Goal: Task Accomplishment & Management: Manage account settings

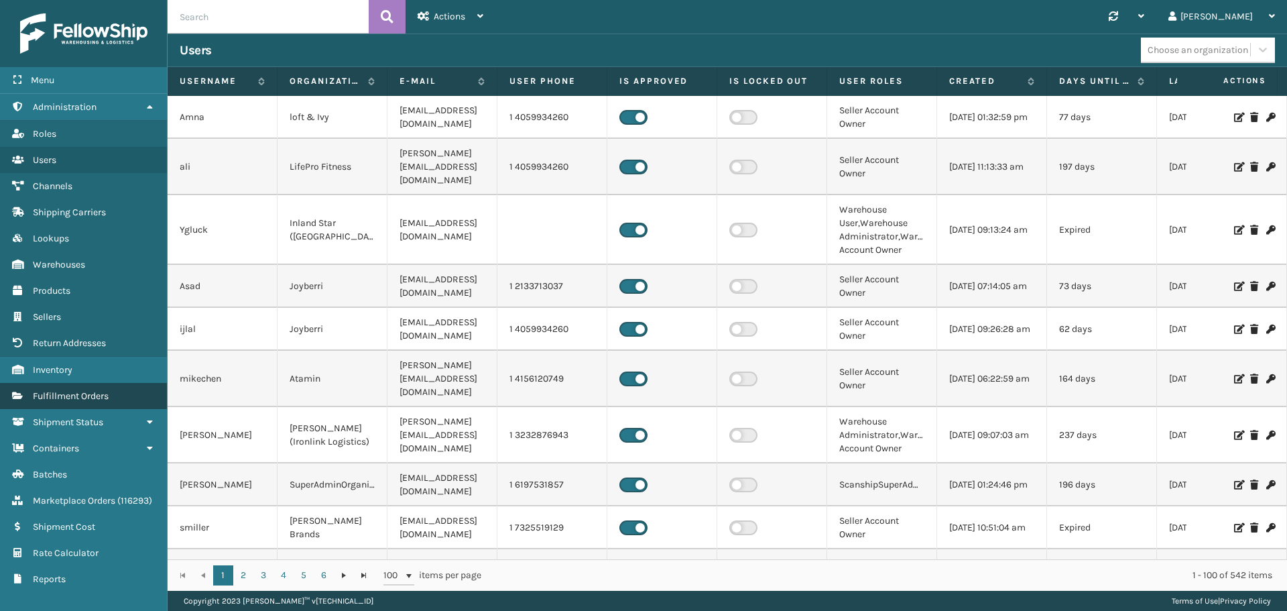
click at [84, 397] on span "Fulfillment Orders" at bounding box center [71, 395] width 76 height 11
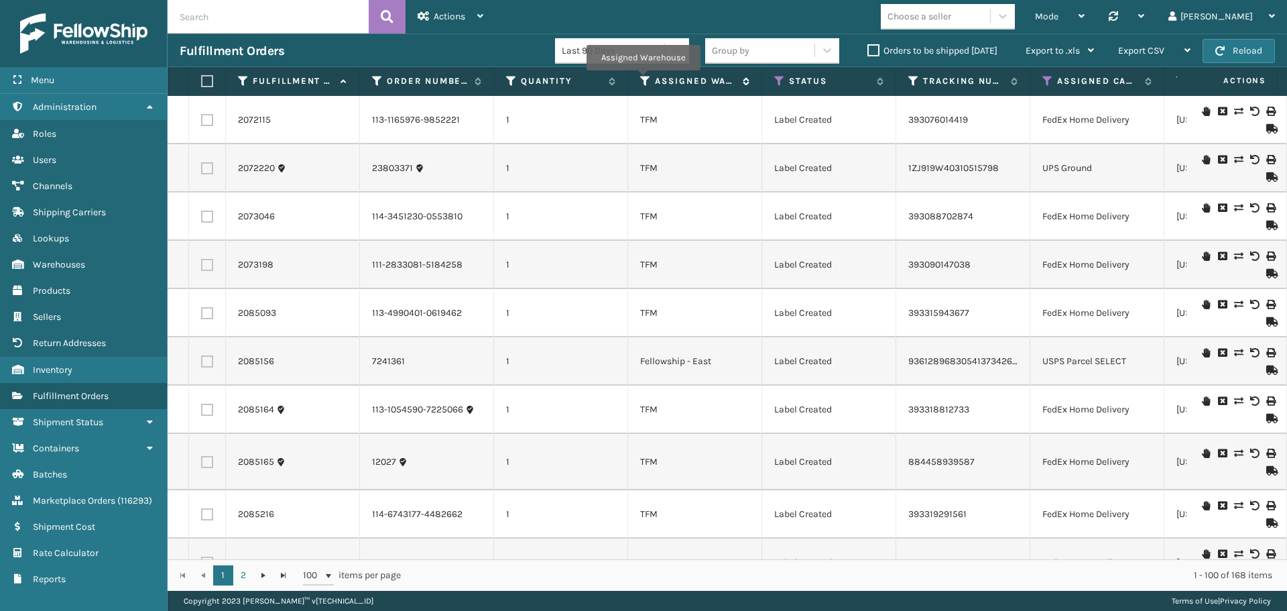
click at [643, 80] on icon at bounding box center [645, 81] width 11 height 12
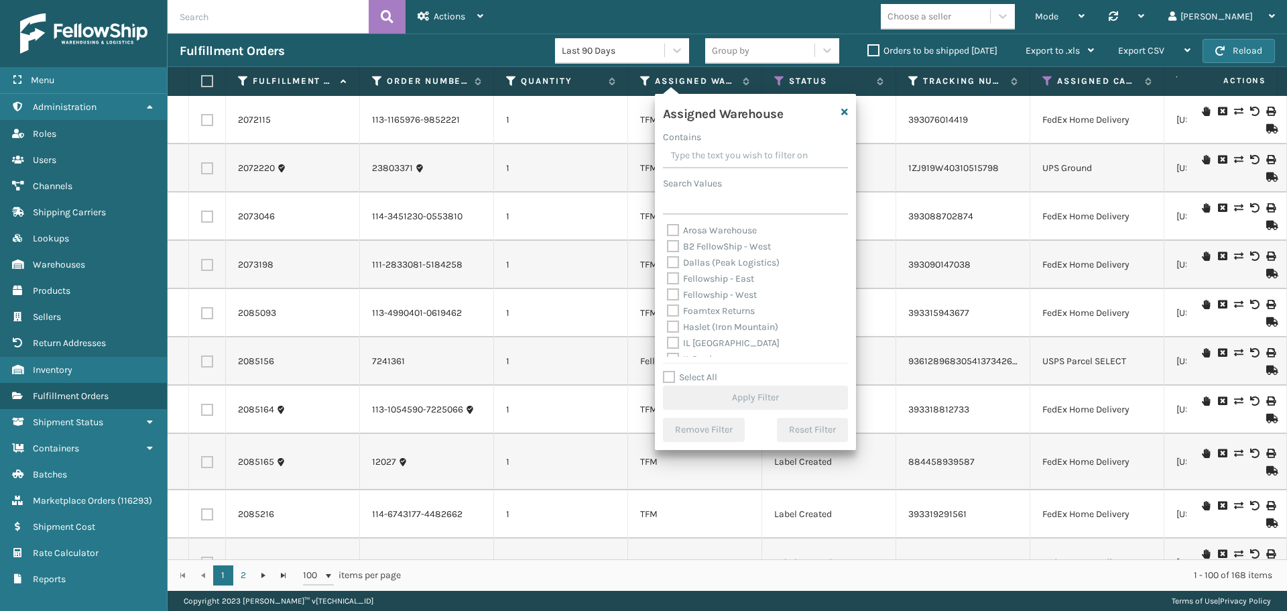
click at [677, 297] on label "Fellowship - West" at bounding box center [712, 294] width 90 height 11
click at [668, 296] on input "Fellowship - West" at bounding box center [667, 291] width 1 height 9
checkbox input "true"
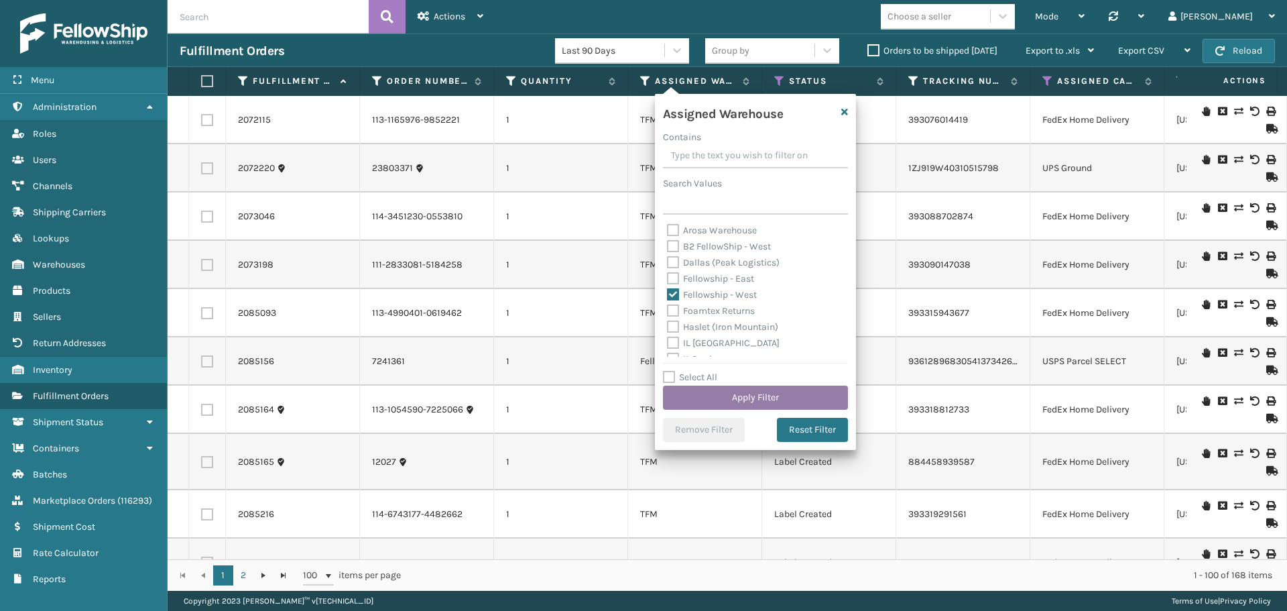
click at [754, 401] on button "Apply Filter" at bounding box center [755, 398] width 185 height 24
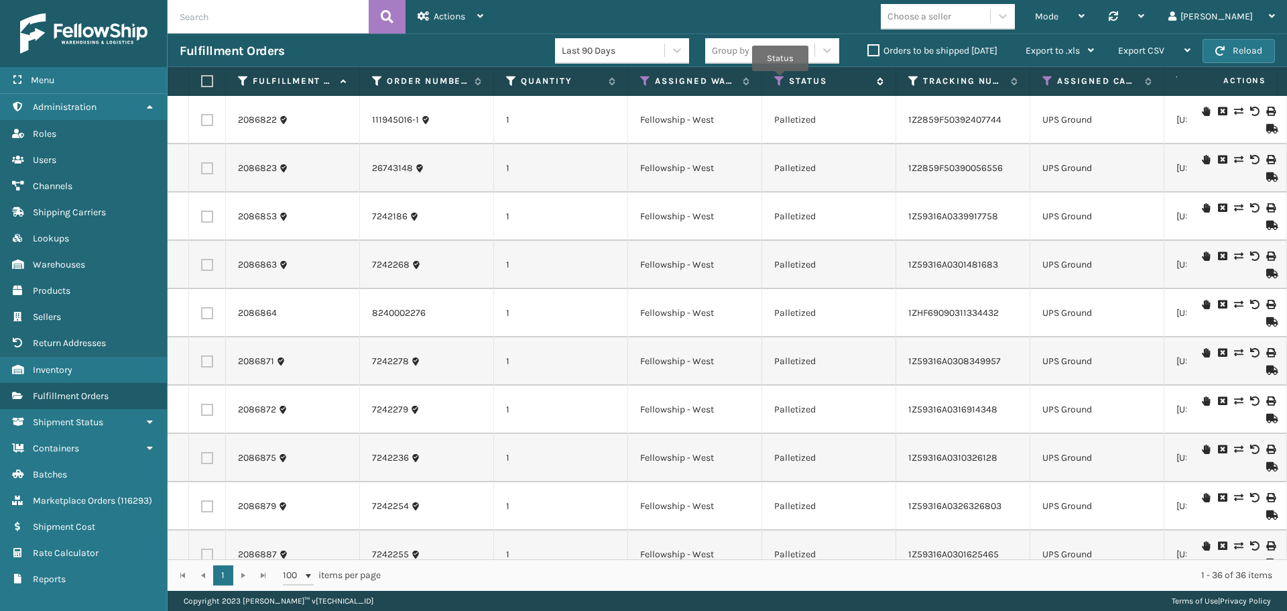
click at [781, 80] on icon at bounding box center [780, 81] width 11 height 12
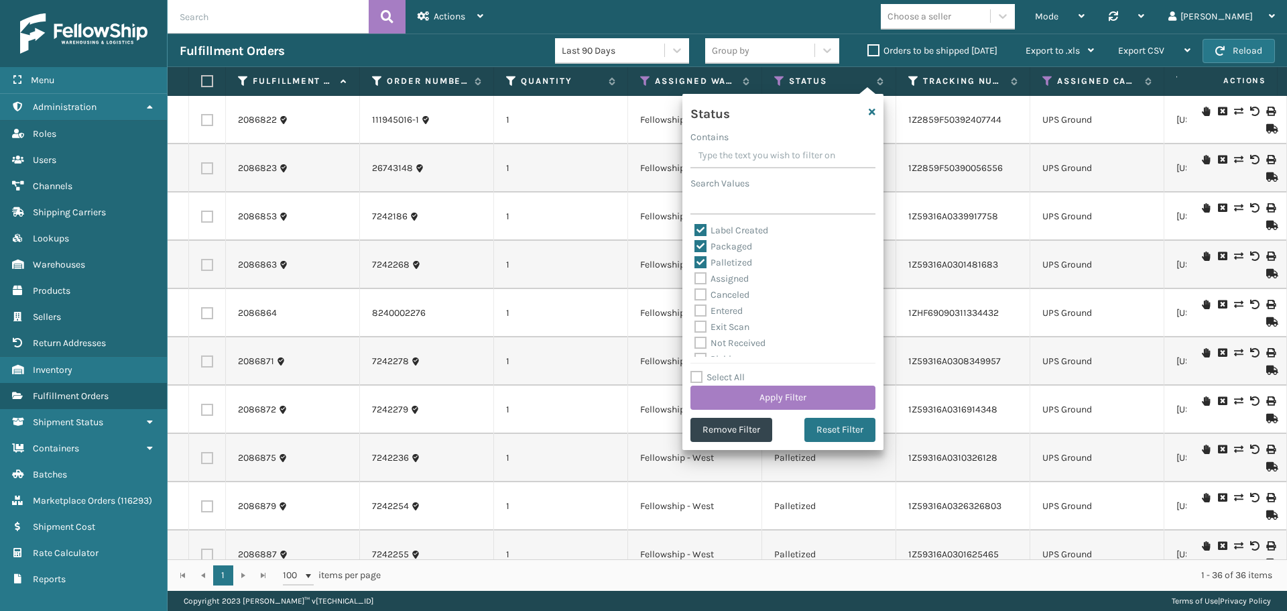
click at [703, 228] on label "Label Created" at bounding box center [732, 230] width 74 height 11
click at [695, 228] on input "Label Created" at bounding box center [695, 227] width 1 height 9
checkbox input "false"
click at [700, 243] on label "Packaged" at bounding box center [724, 246] width 58 height 11
click at [695, 243] on input "Packaged" at bounding box center [695, 243] width 1 height 9
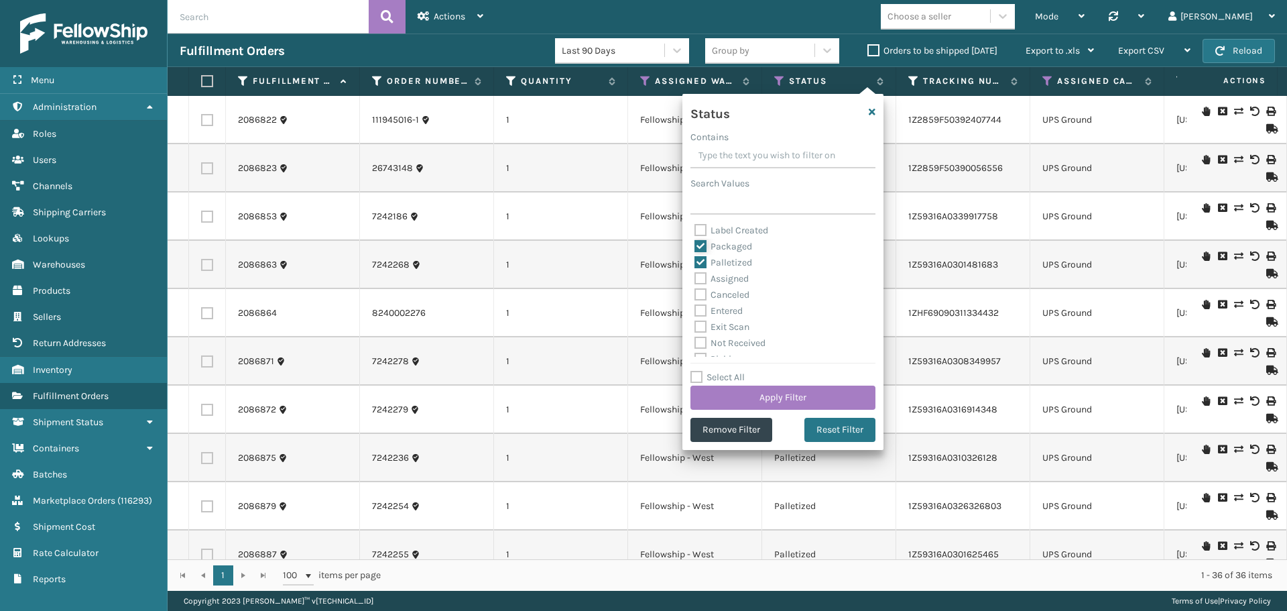
checkbox input "false"
click at [706, 260] on label "Palletized" at bounding box center [724, 262] width 58 height 11
click at [695, 260] on input "Palletized" at bounding box center [695, 259] width 1 height 9
checkbox input "false"
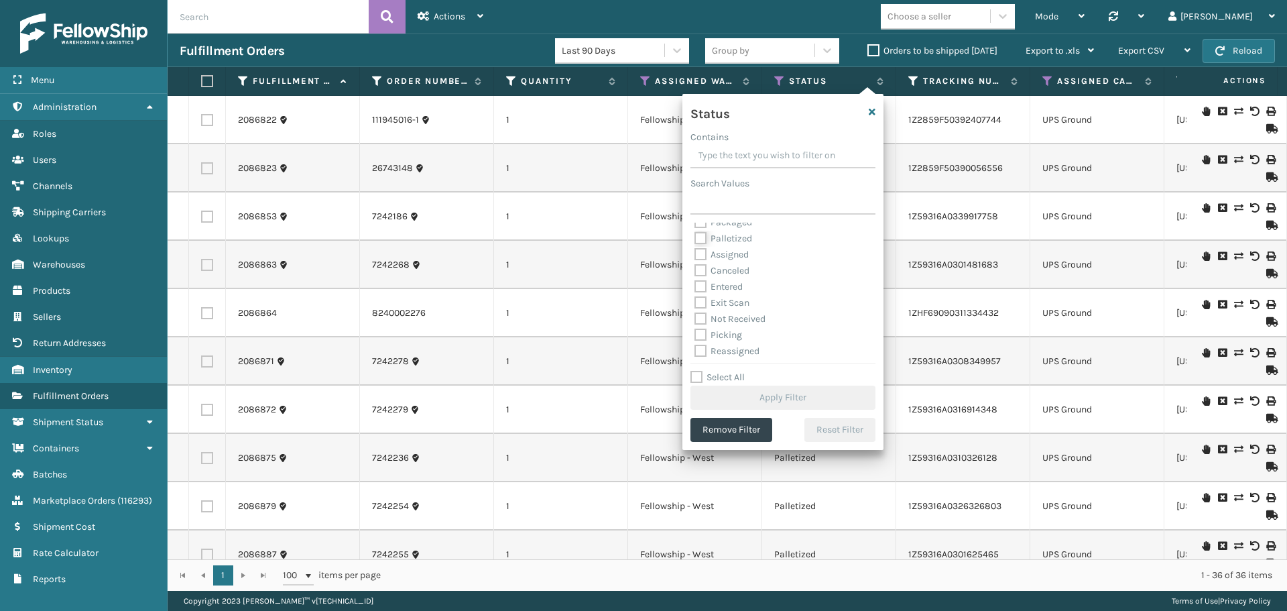
scroll to position [67, 0]
click at [700, 288] on label "Picking" at bounding box center [719, 291] width 48 height 11
click at [695, 288] on input "Picking" at bounding box center [695, 288] width 1 height 9
checkbox input "true"
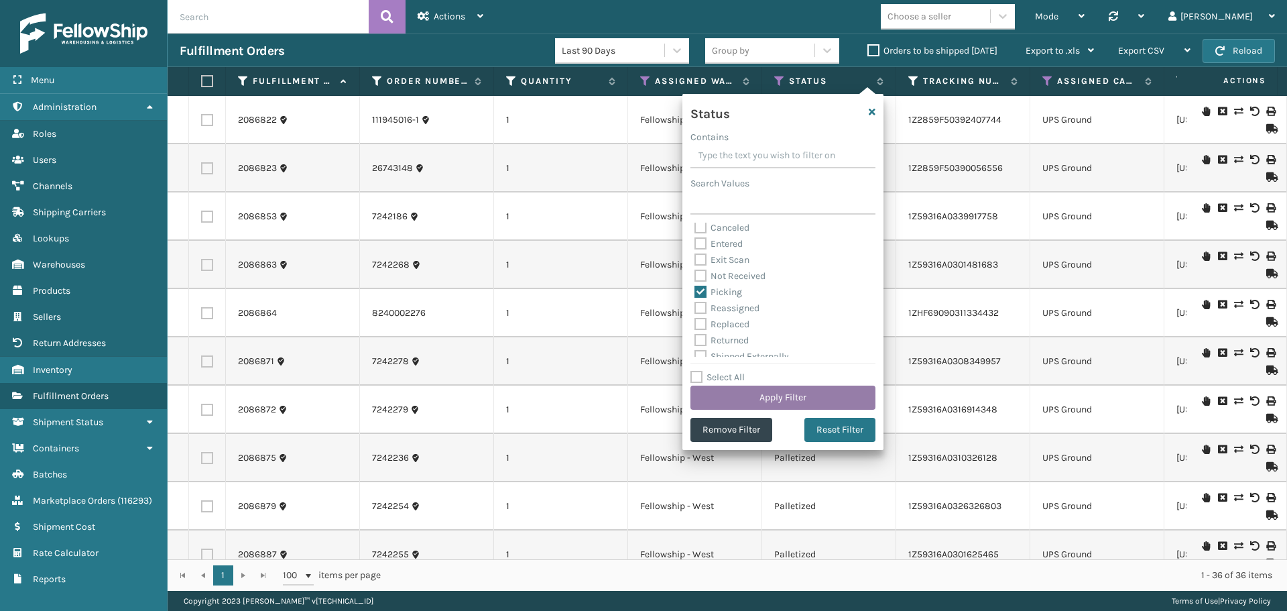
click at [793, 394] on button "Apply Filter" at bounding box center [783, 398] width 185 height 24
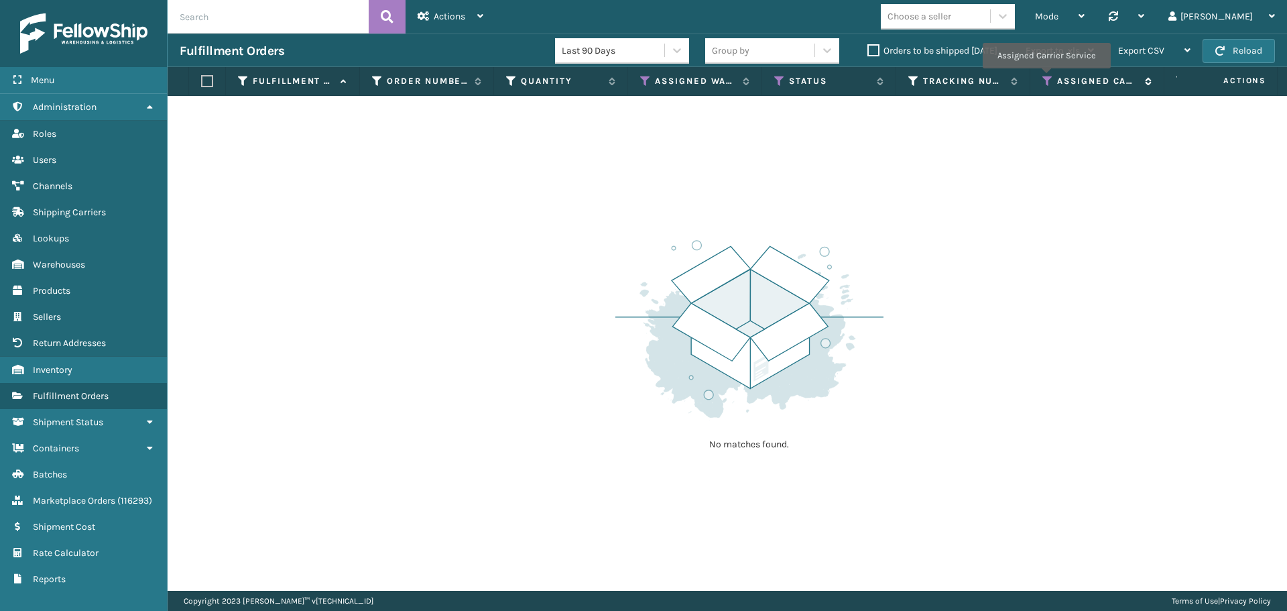
click at [1046, 78] on icon at bounding box center [1048, 81] width 11 height 12
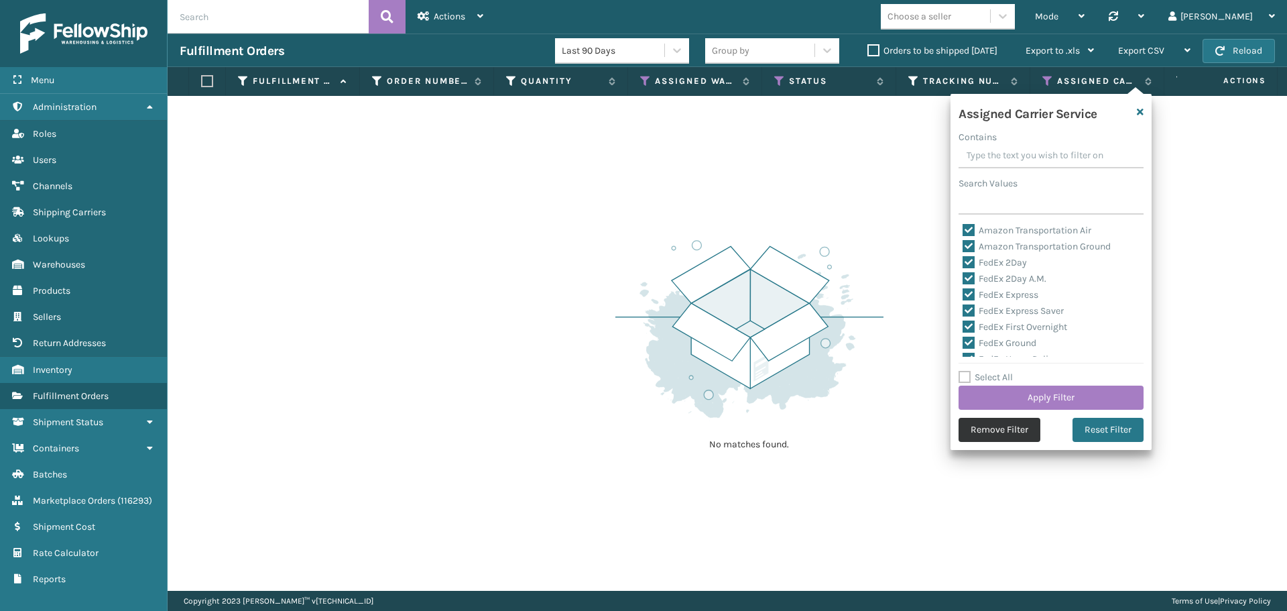
click at [1008, 437] on button "Remove Filter" at bounding box center [1000, 430] width 82 height 24
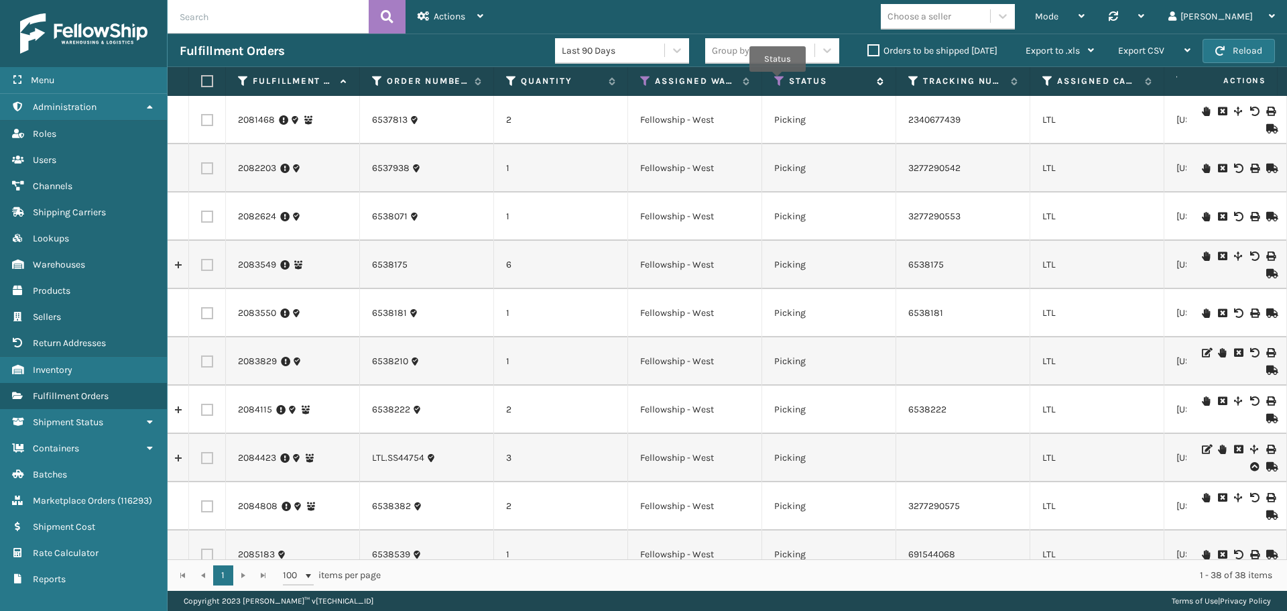
click at [778, 81] on icon at bounding box center [780, 81] width 11 height 12
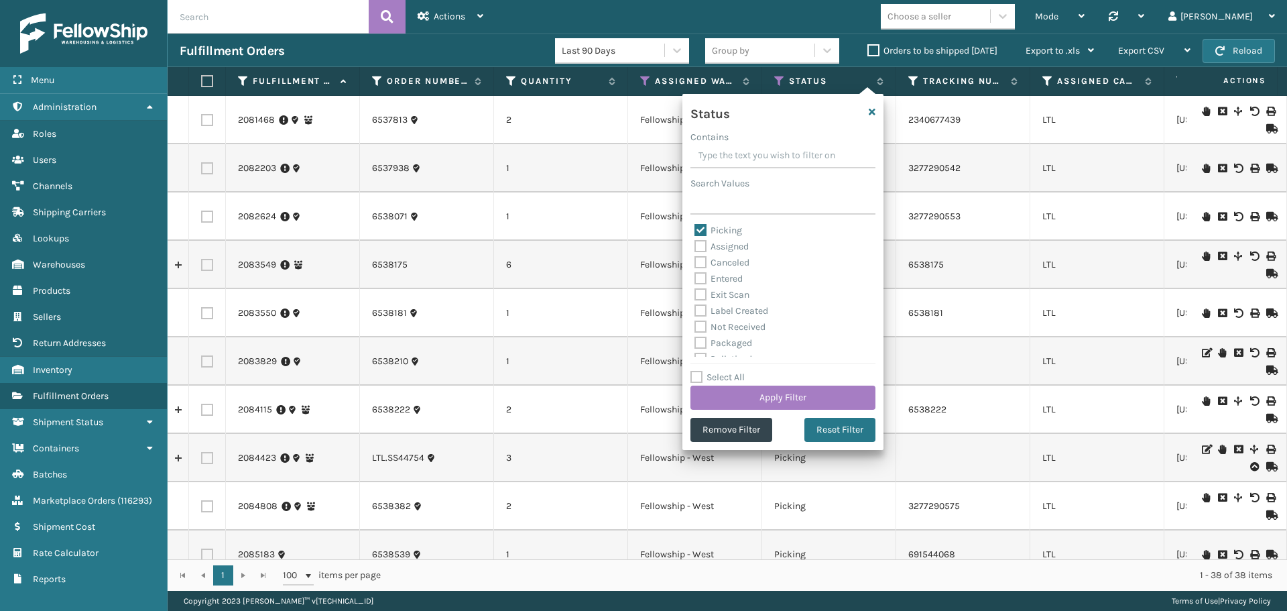
click at [701, 230] on label "Picking" at bounding box center [719, 230] width 48 height 11
click at [695, 230] on input "Picking" at bounding box center [695, 227] width 1 height 9
checkbox input "false"
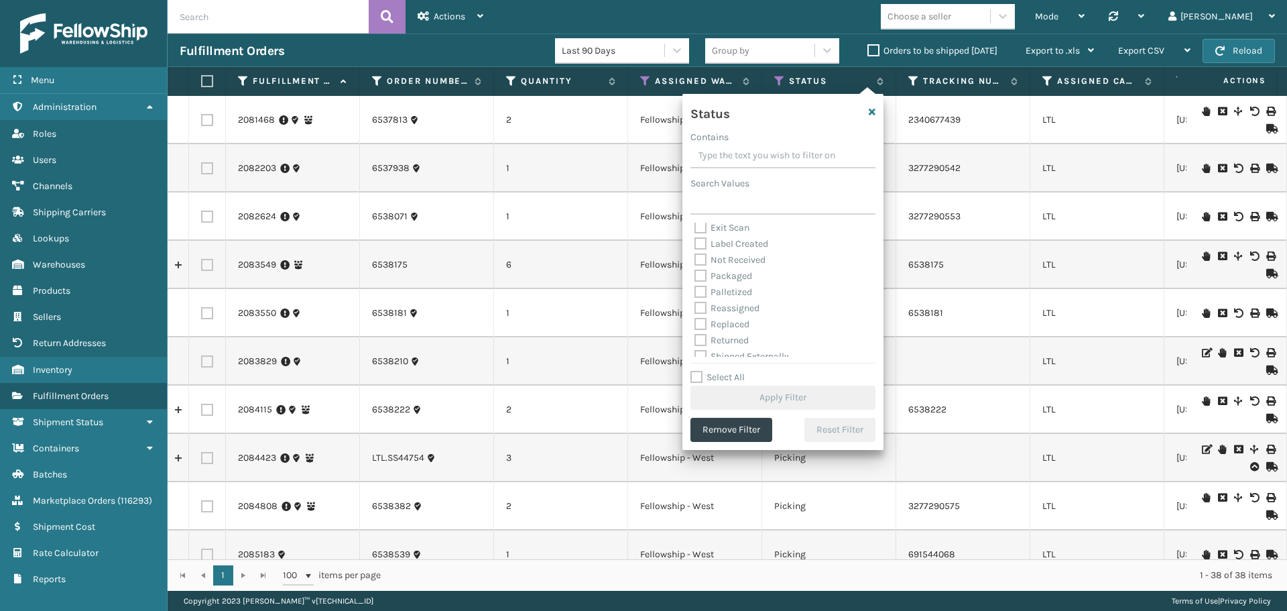
click at [701, 290] on label "Palletized" at bounding box center [724, 291] width 58 height 11
click at [695, 290] on input "Palletized" at bounding box center [695, 288] width 1 height 9
checkbox input "true"
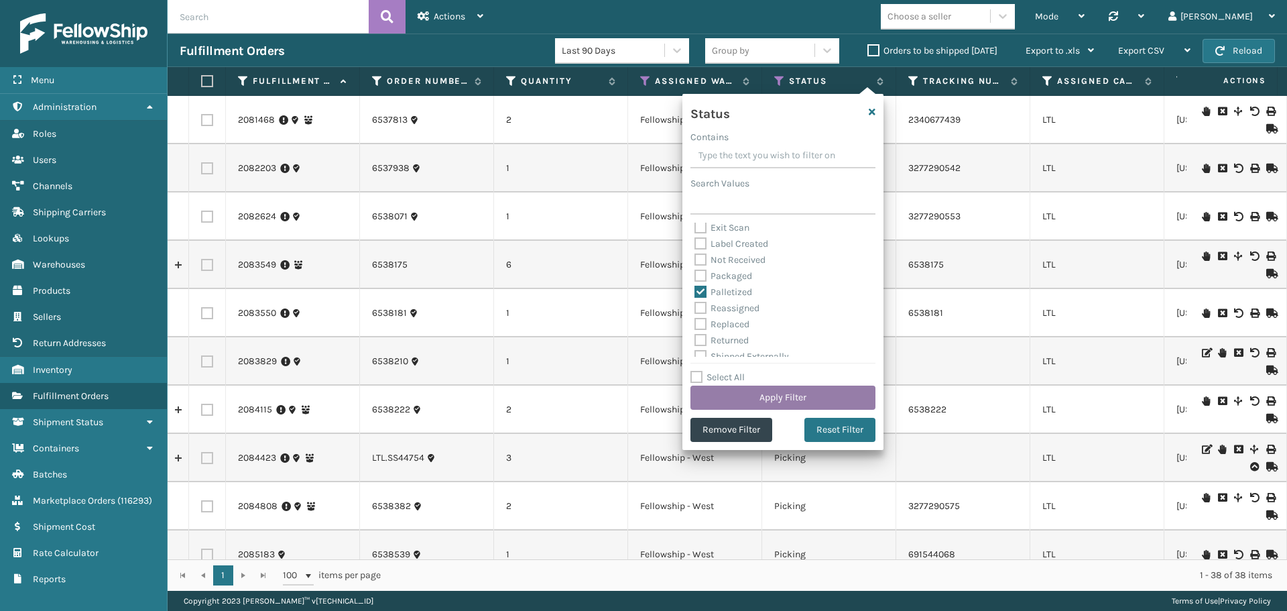
click at [782, 392] on button "Apply Filter" at bounding box center [783, 398] width 185 height 24
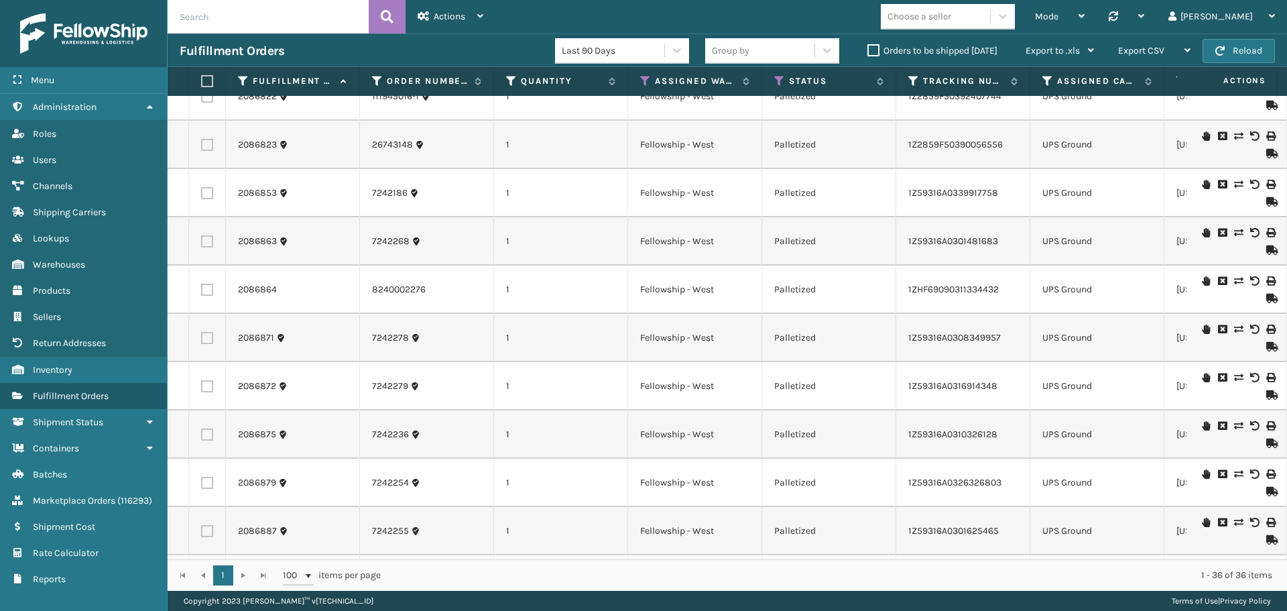
scroll to position [0, 0]
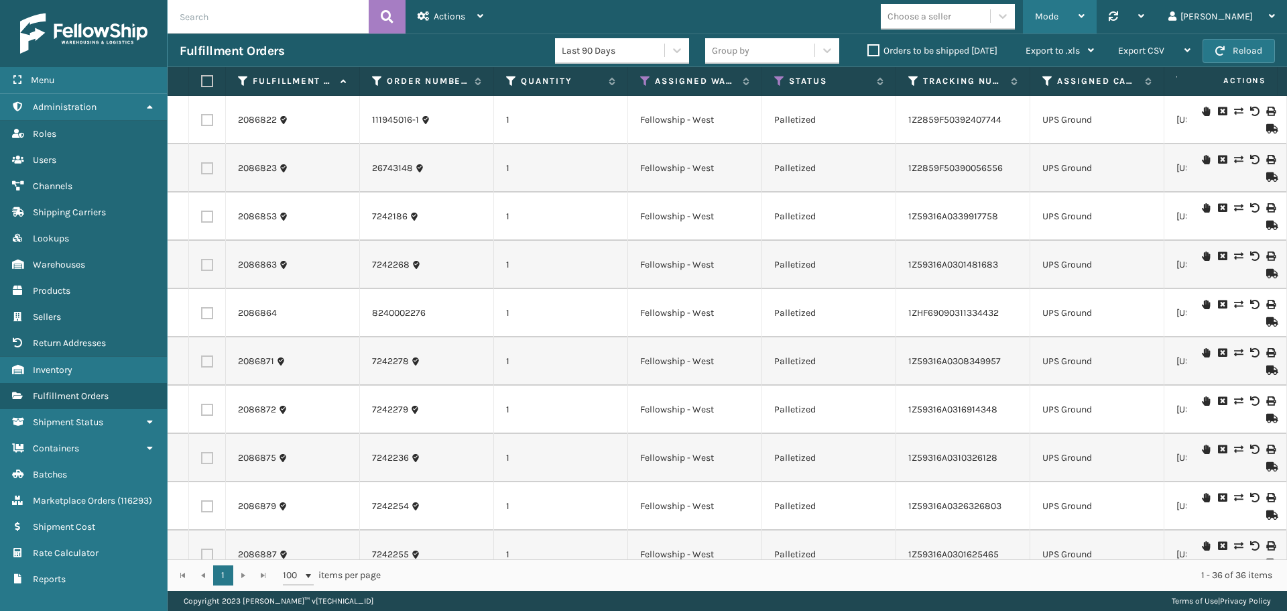
click at [1059, 15] on span "Mode" at bounding box center [1046, 16] width 23 height 11
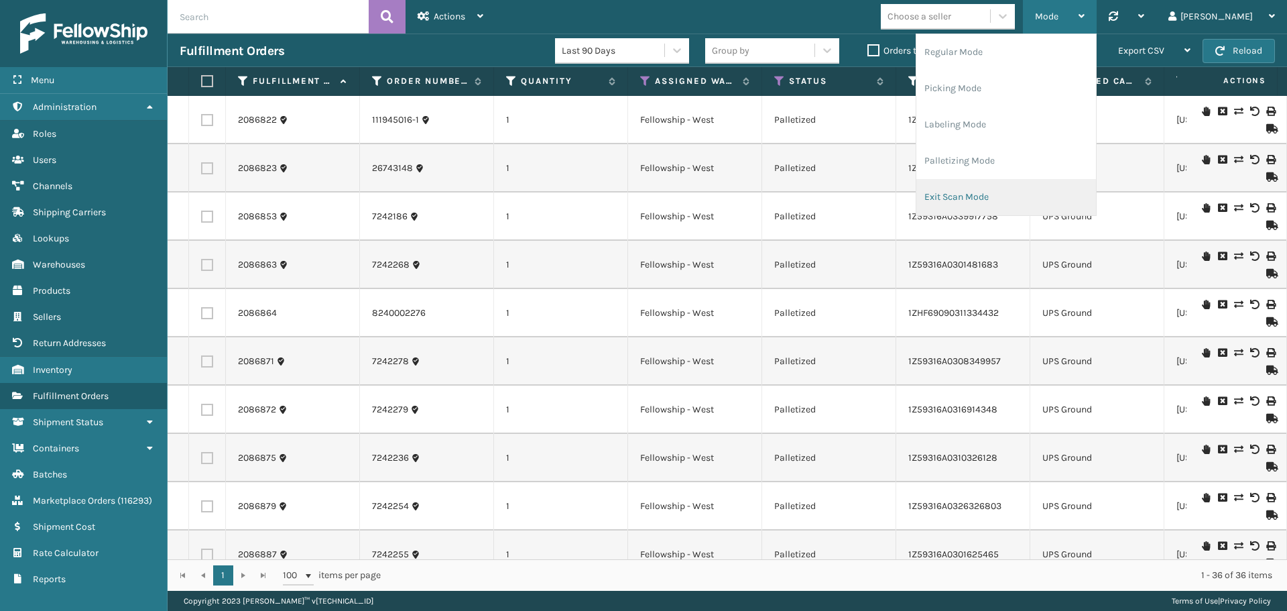
click at [1035, 198] on li "Exit Scan Mode" at bounding box center [1007, 197] width 180 height 36
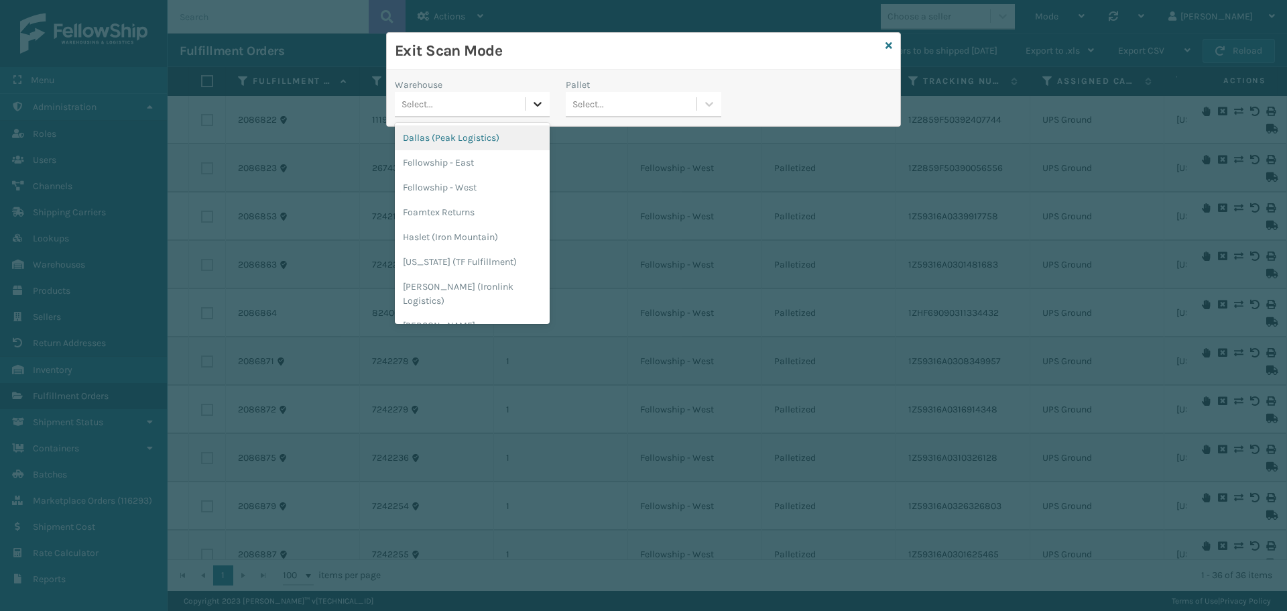
click at [538, 104] on icon at bounding box center [537, 103] width 13 height 13
click at [506, 184] on div "Fellowship - West" at bounding box center [472, 187] width 155 height 25
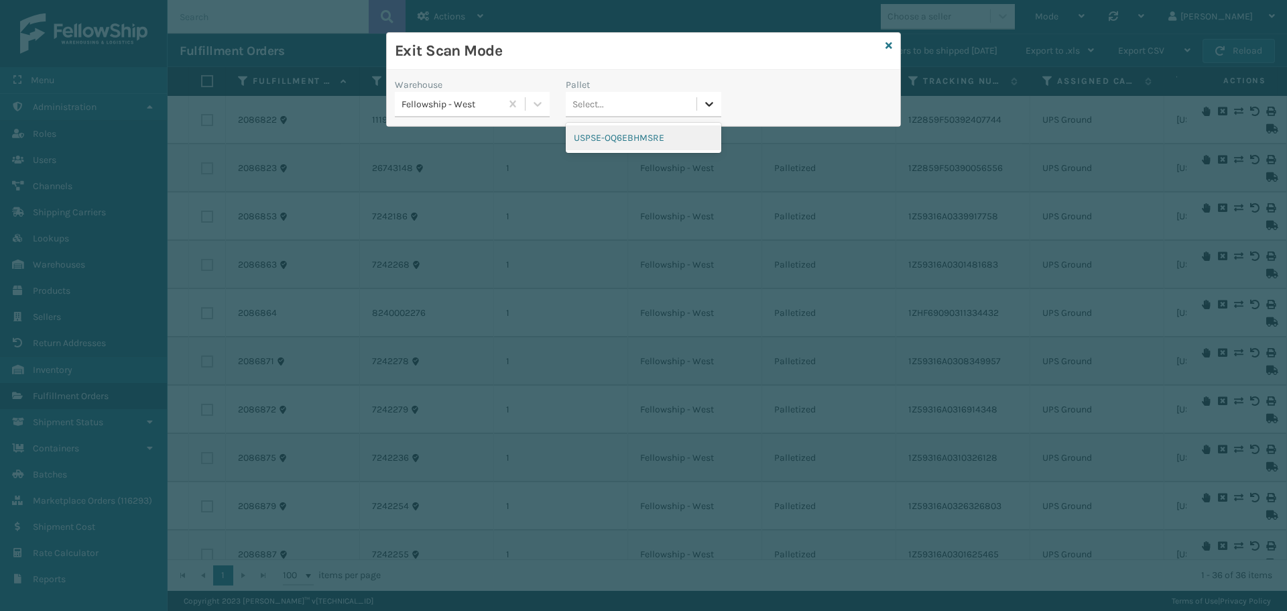
click at [712, 101] on icon at bounding box center [709, 103] width 13 height 13
click at [678, 139] on div "USPSE-OQ6EBHMSRE" at bounding box center [643, 137] width 155 height 25
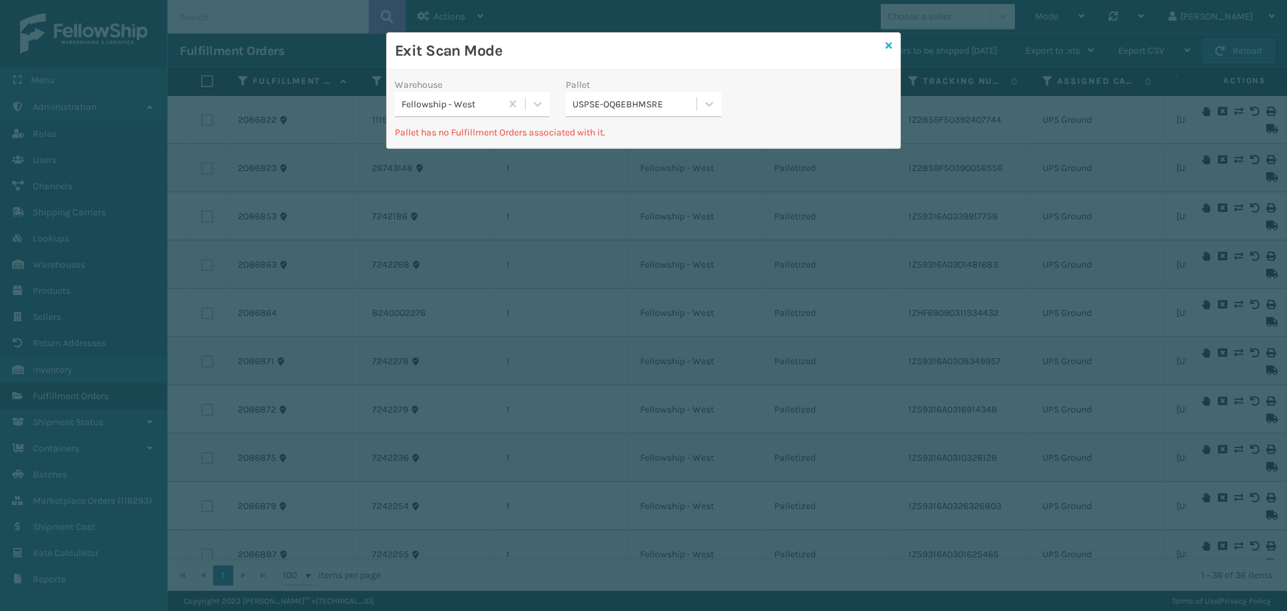
click at [888, 41] on icon at bounding box center [889, 45] width 7 height 9
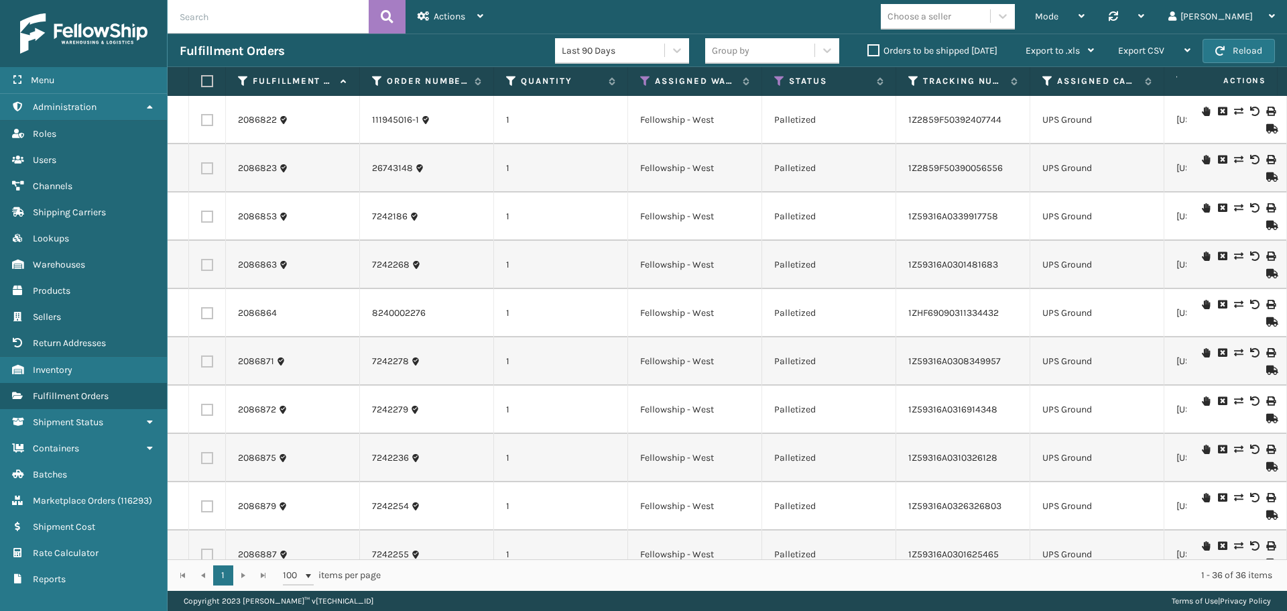
click at [205, 87] on label at bounding box center [205, 81] width 8 height 12
click at [202, 86] on input "checkbox" at bounding box center [201, 81] width 1 height 9
checkbox input "true"
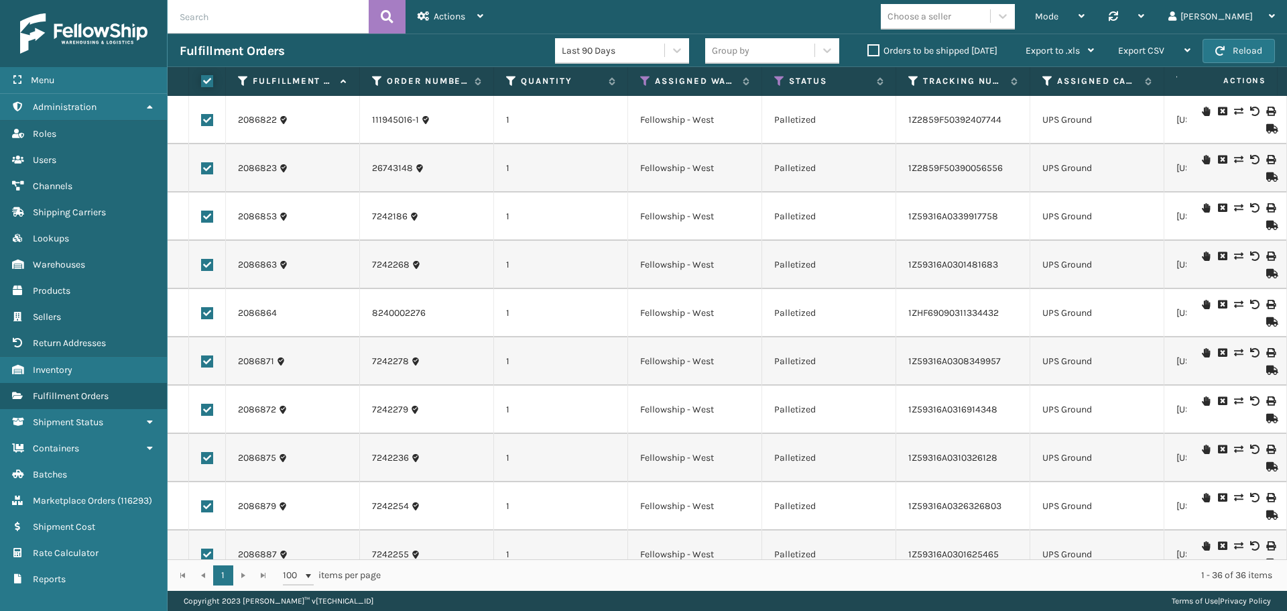
checkbox input "true"
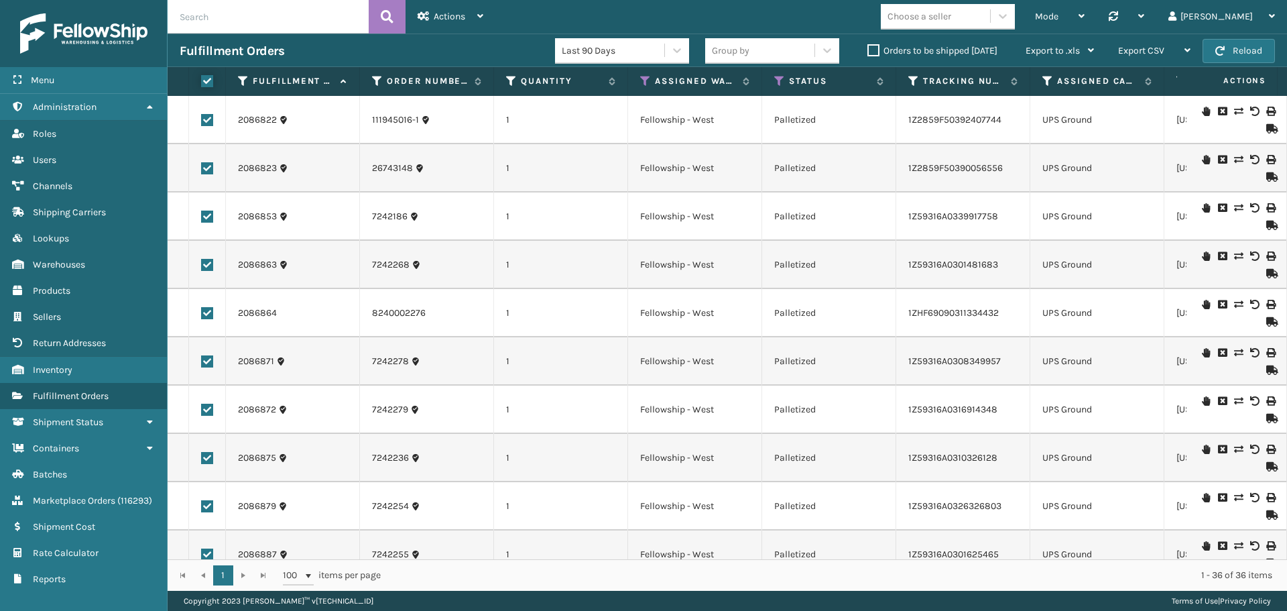
checkbox input "true"
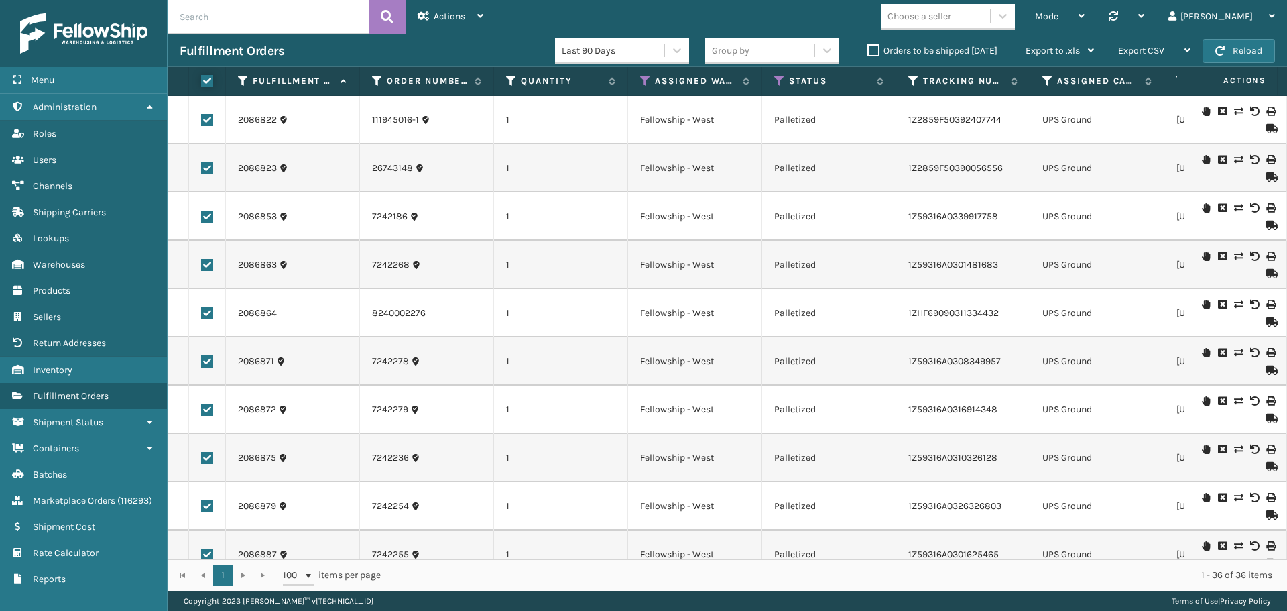
checkbox input "true"
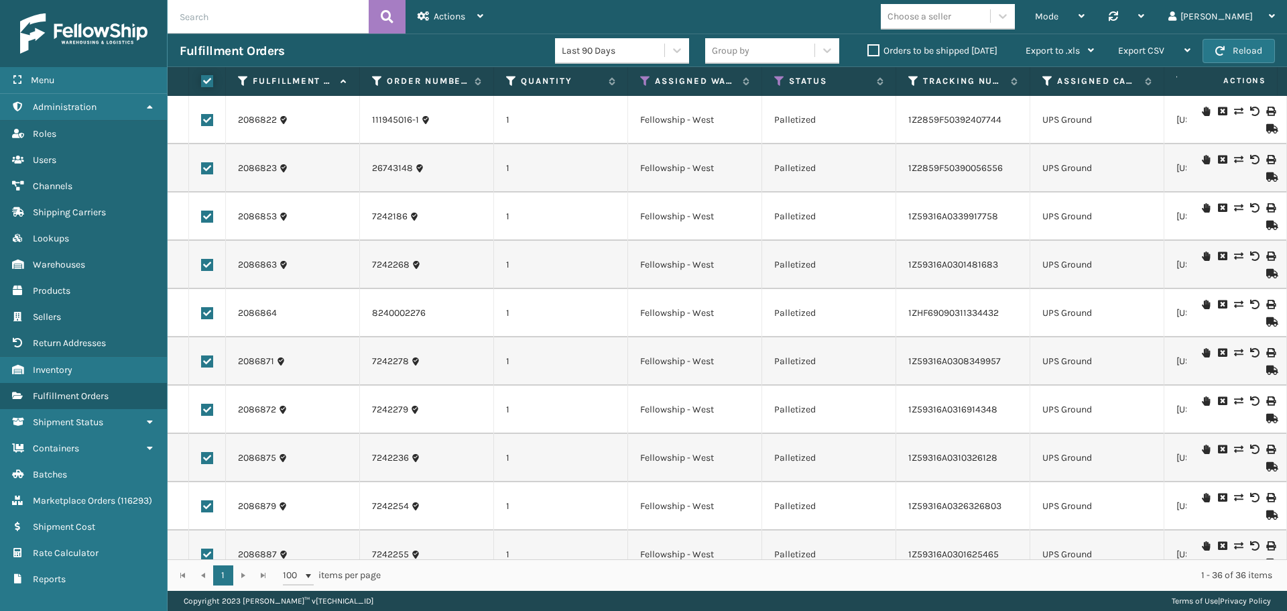
checkbox input "true"
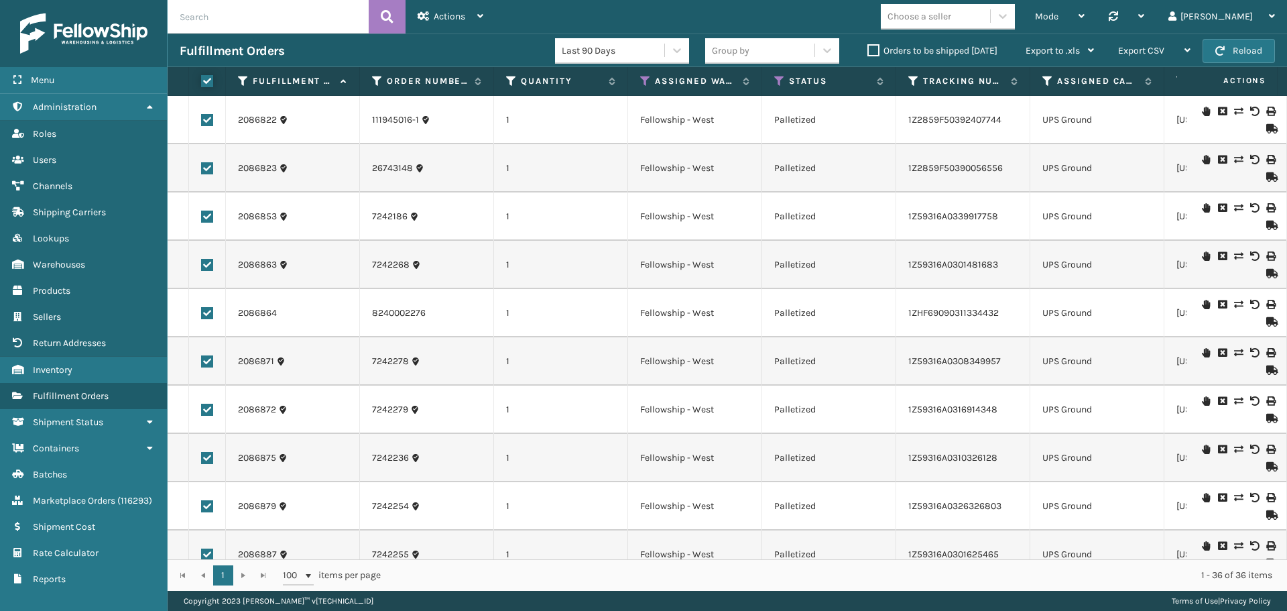
checkbox input "true"
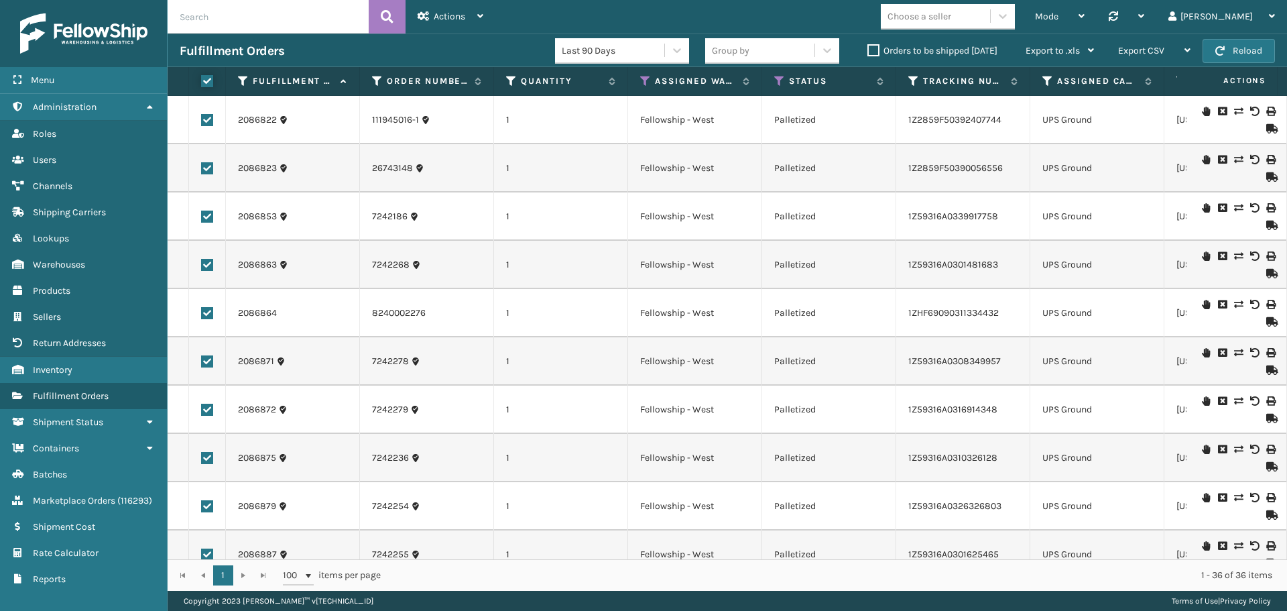
checkbox input "true"
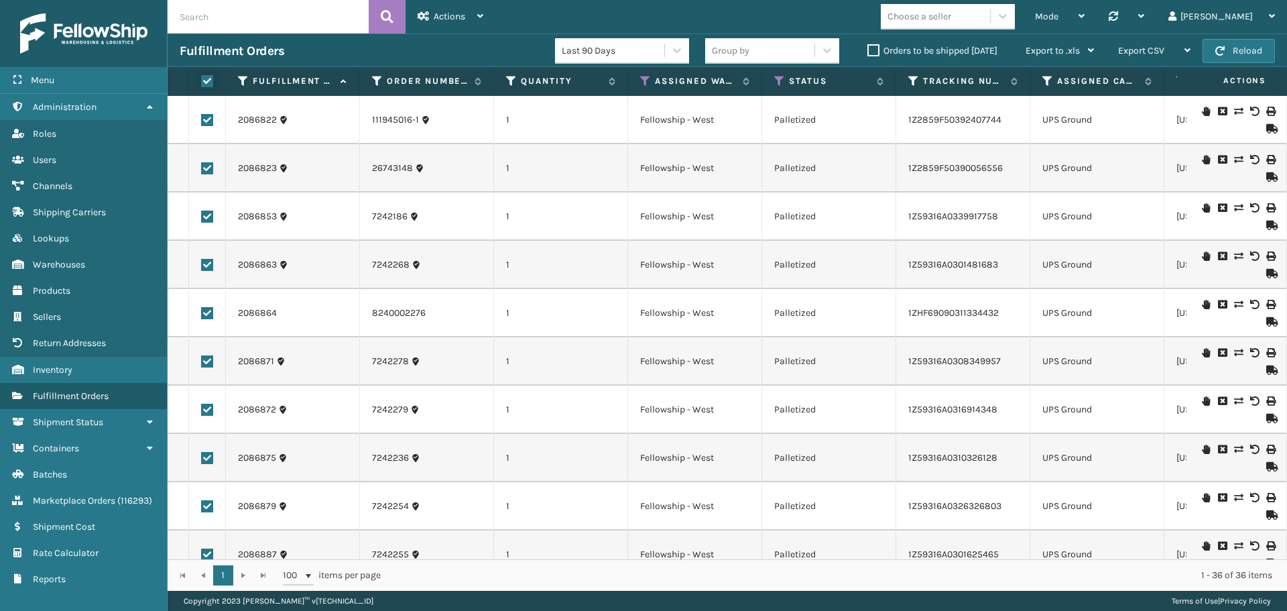
checkbox input "true"
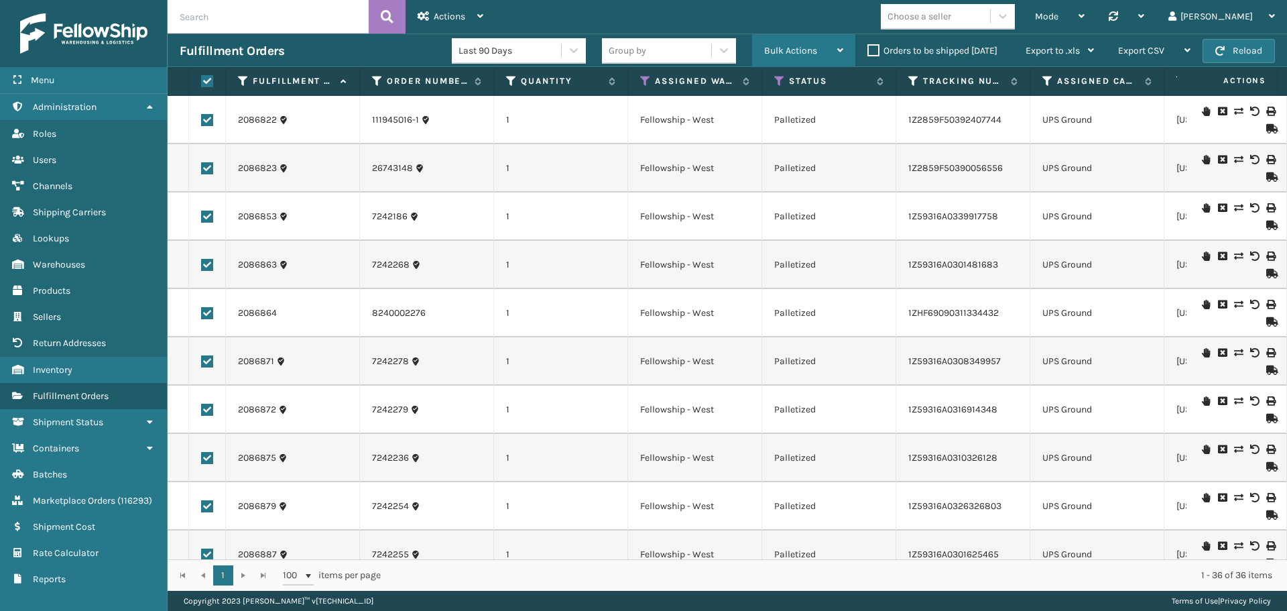
click at [802, 52] on span "Bulk Actions" at bounding box center [790, 50] width 53 height 11
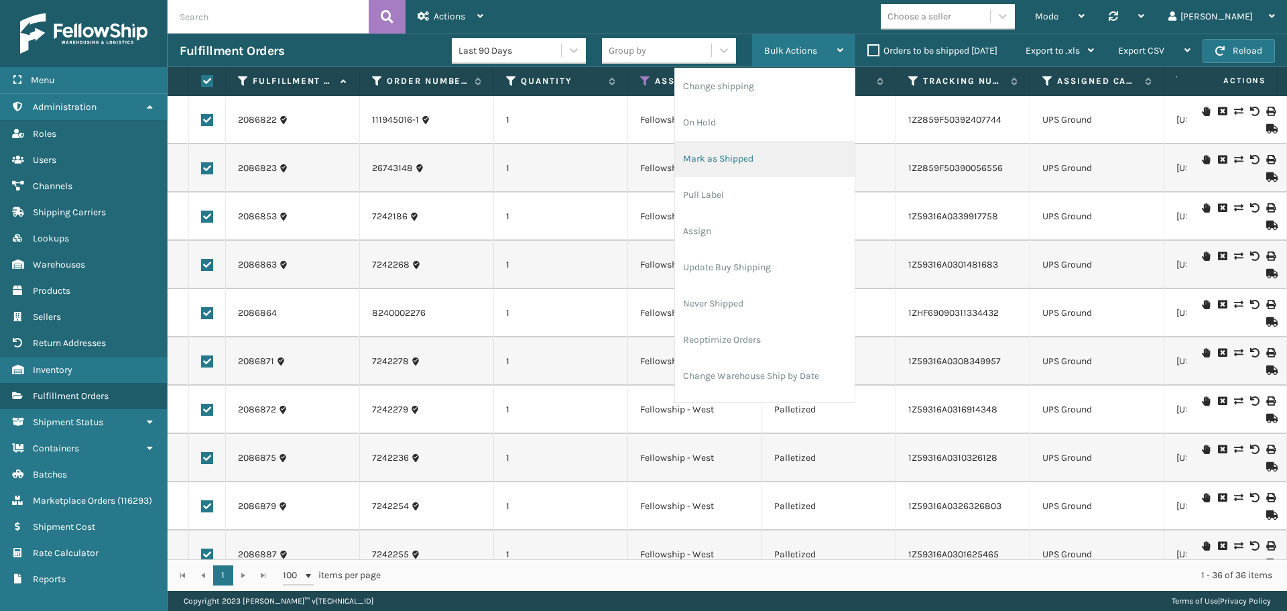
click at [701, 162] on li "Mark as Shipped" at bounding box center [765, 159] width 180 height 36
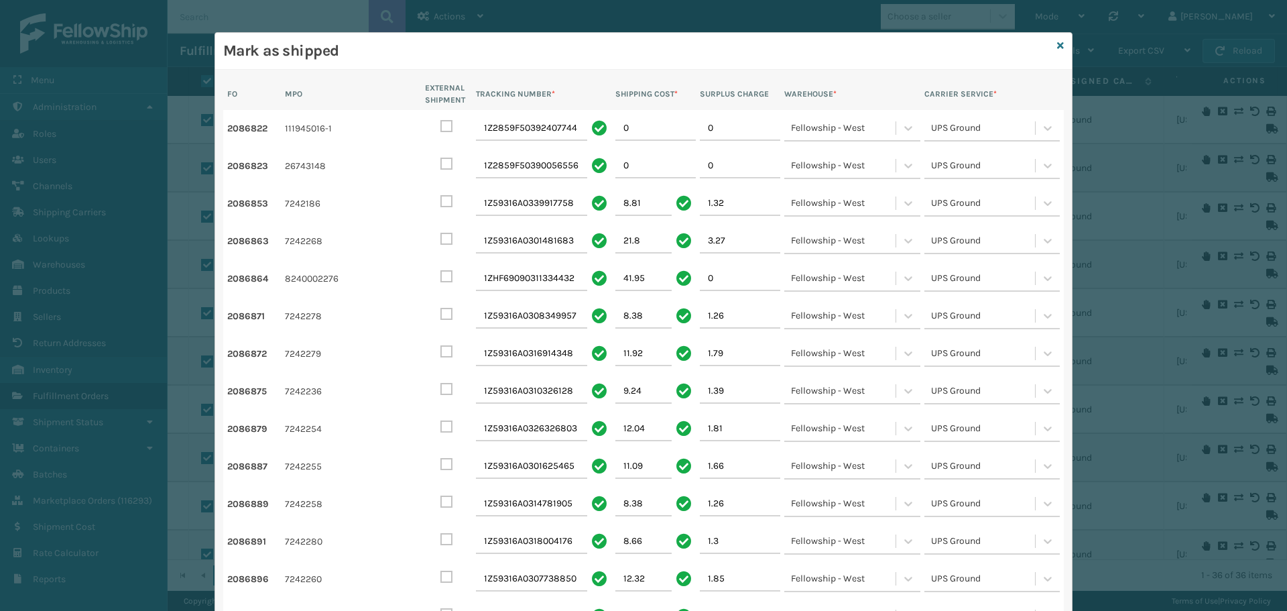
click at [592, 167] on icon at bounding box center [599, 165] width 15 height 15
click at [593, 124] on icon at bounding box center [599, 127] width 15 height 15
click at [598, 170] on icon at bounding box center [599, 165] width 15 height 15
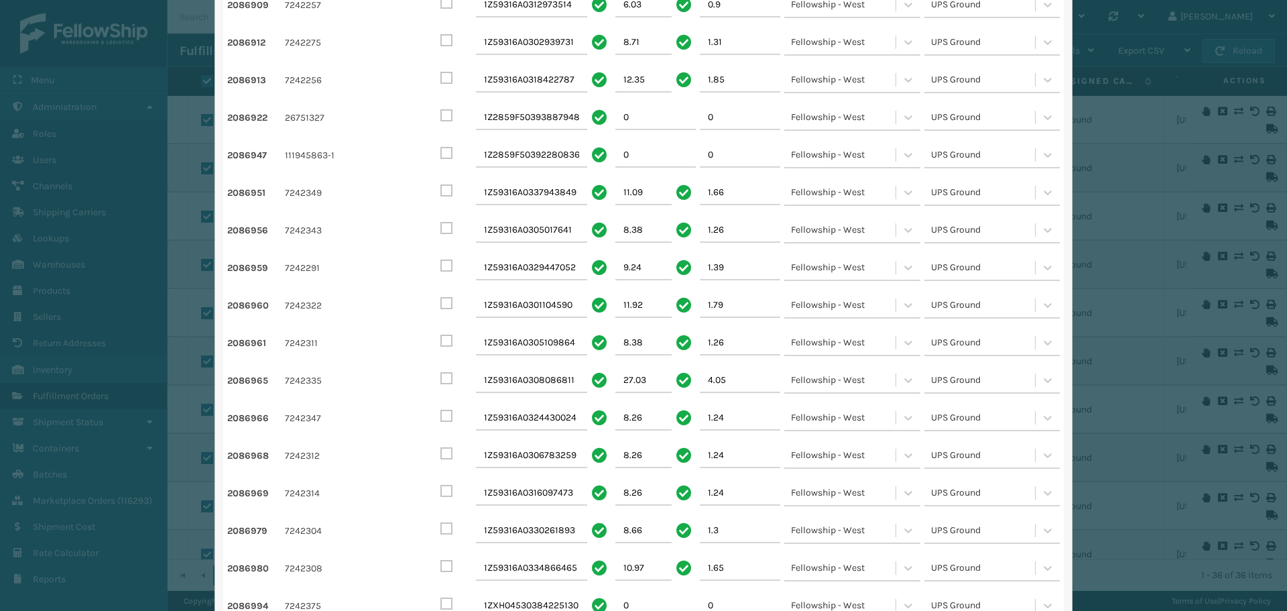
scroll to position [937, 0]
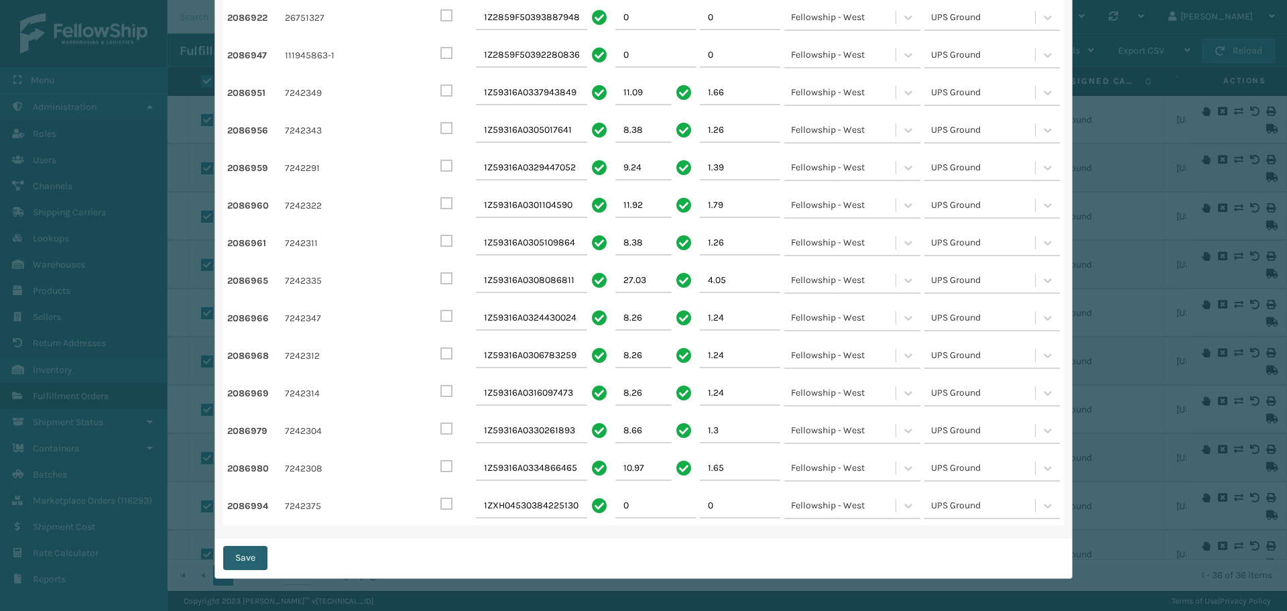
click at [254, 561] on button "Save" at bounding box center [245, 558] width 44 height 24
checkbox input "false"
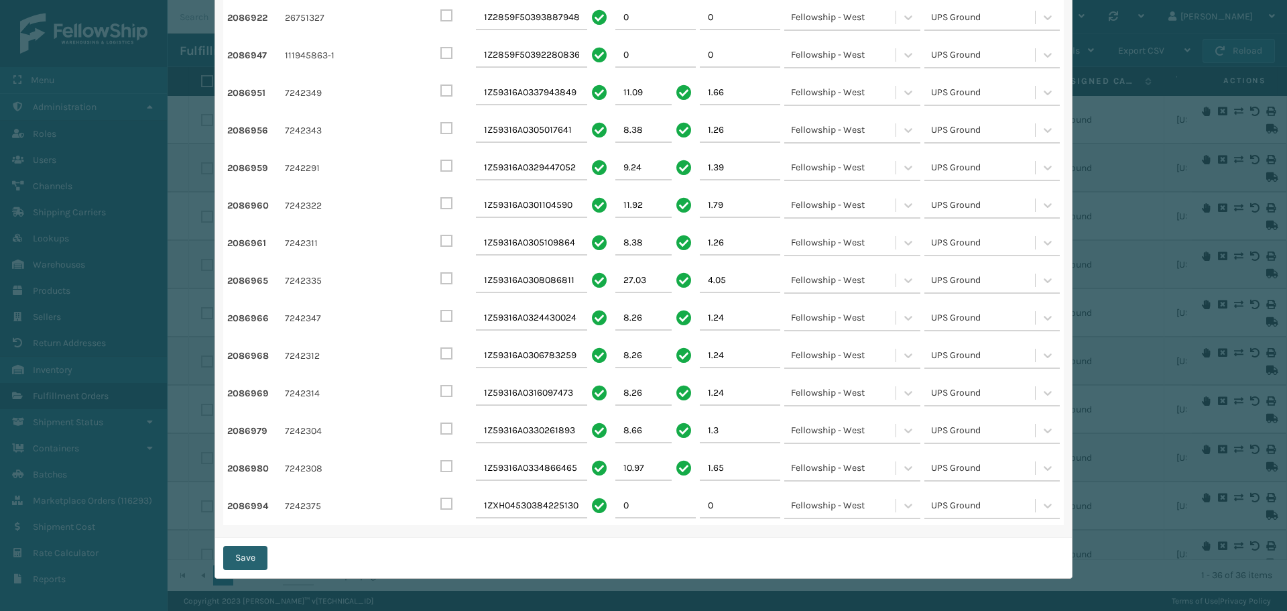
checkbox input "false"
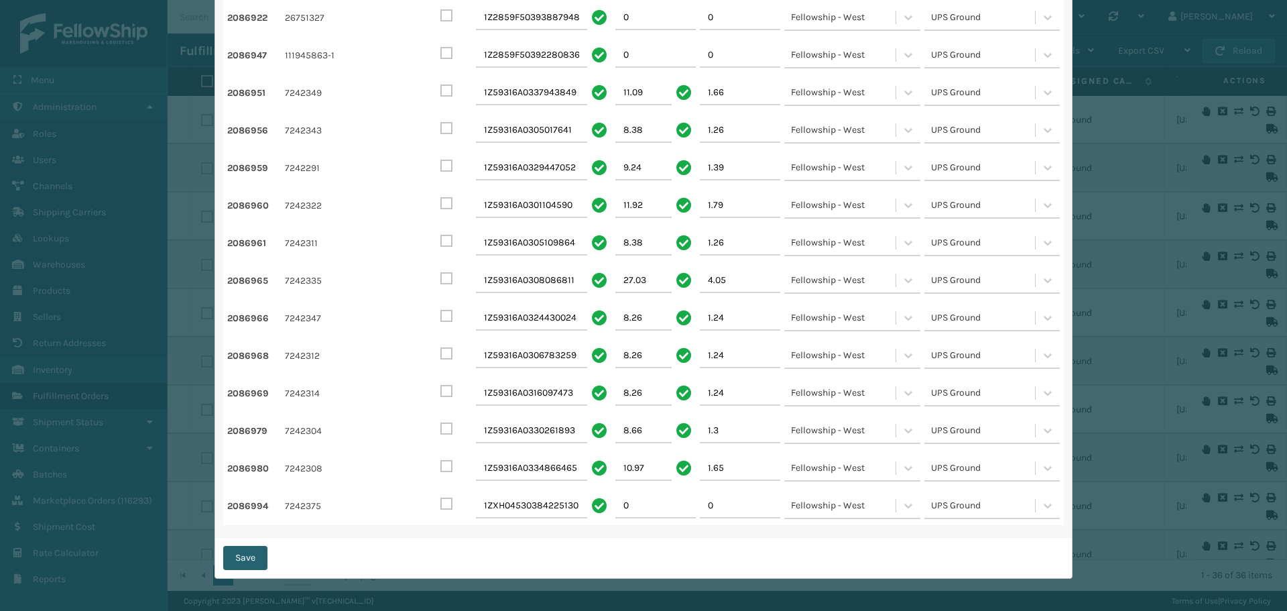
checkbox input "false"
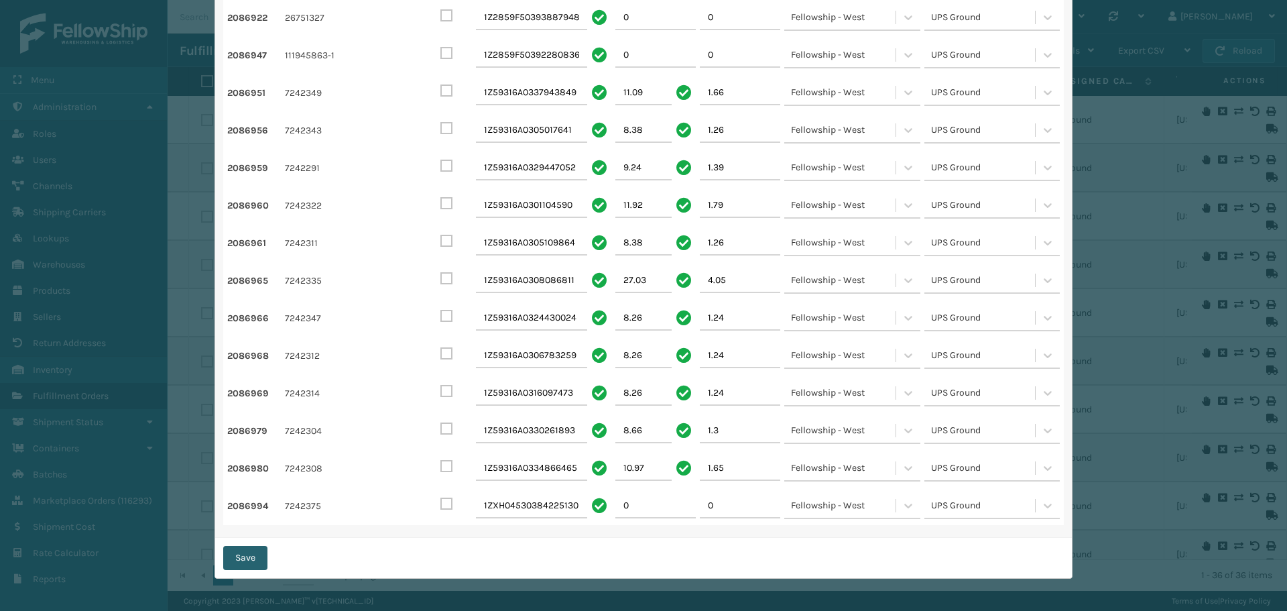
checkbox input "false"
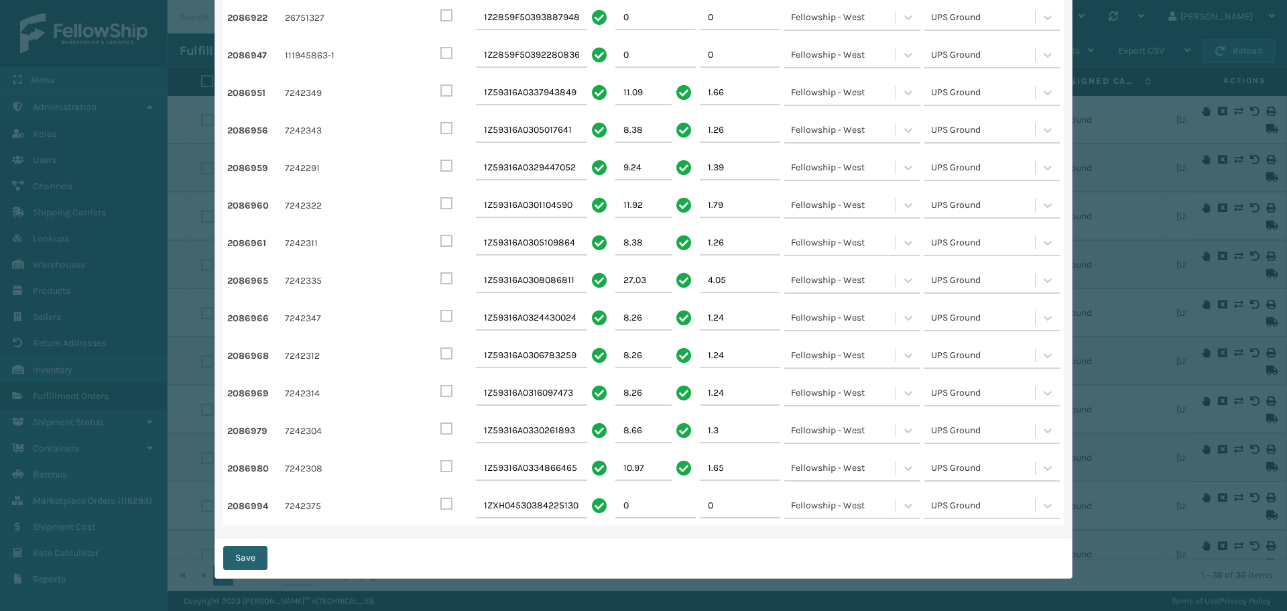
checkbox input "false"
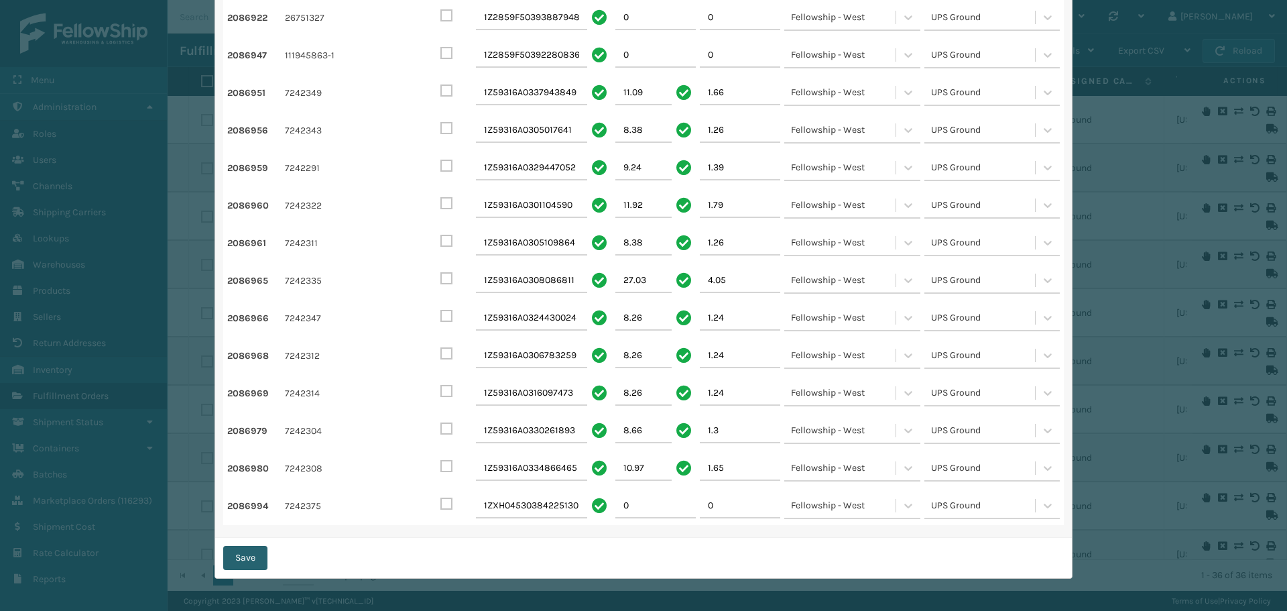
checkbox input "false"
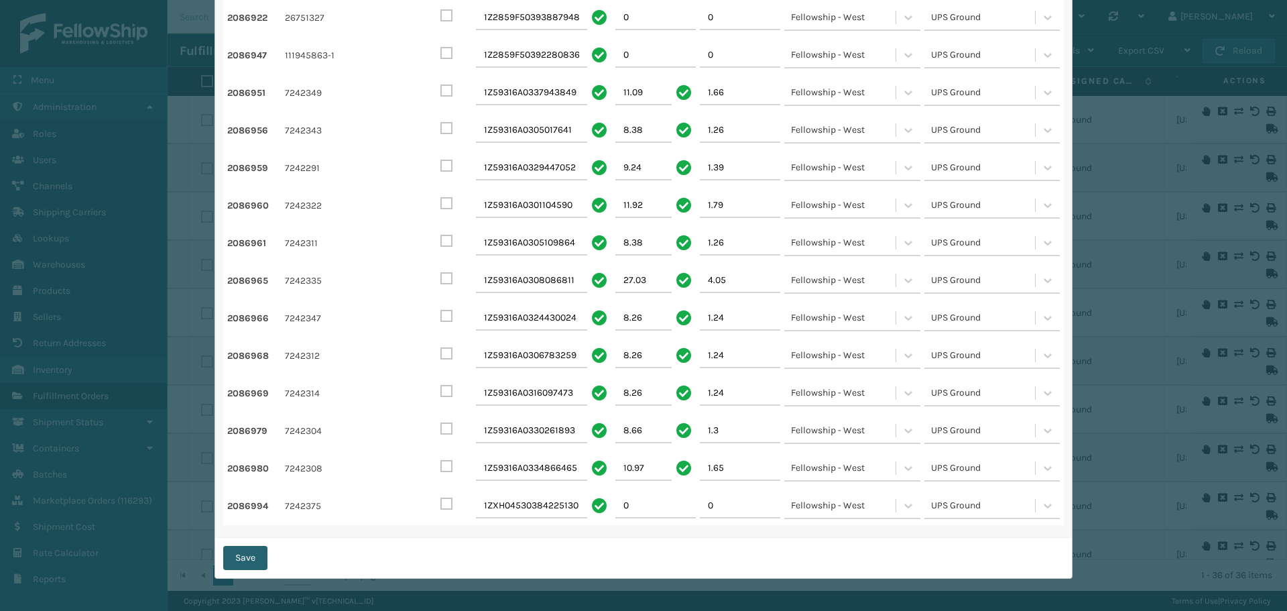
checkbox input "false"
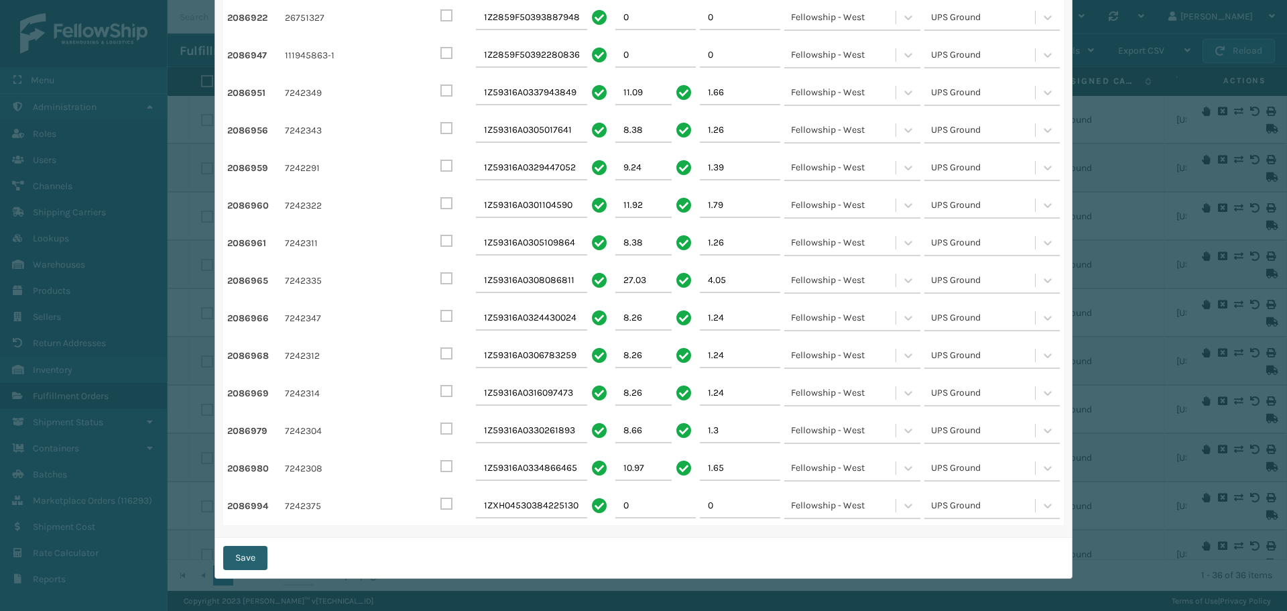
checkbox input "false"
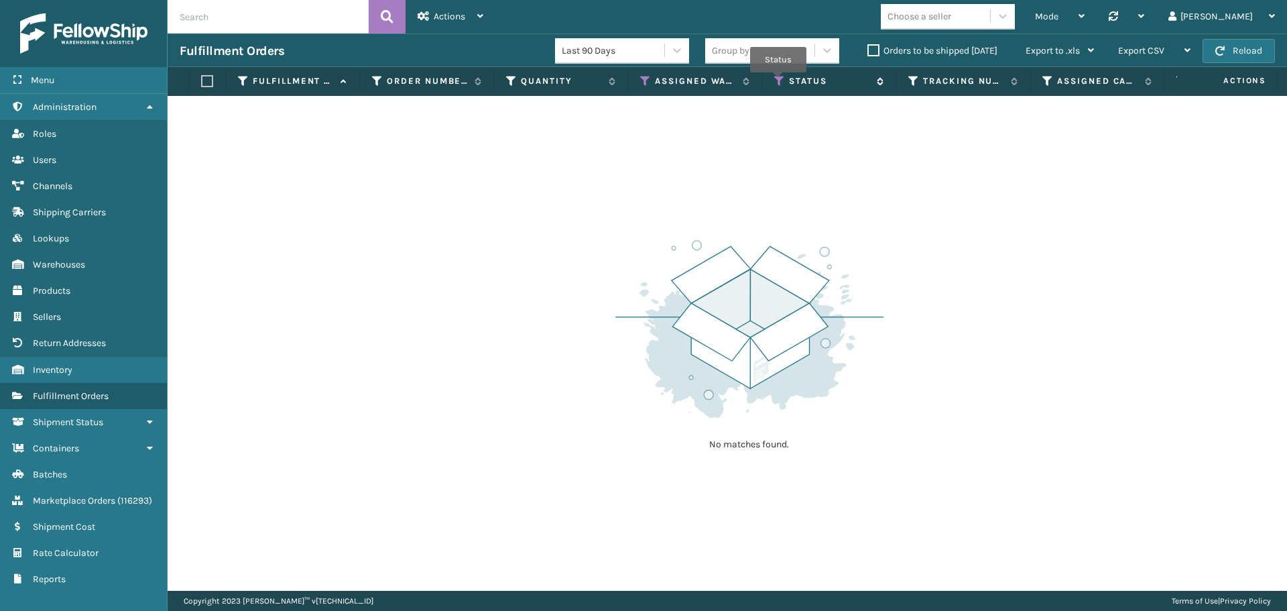
click at [779, 82] on icon at bounding box center [780, 81] width 11 height 12
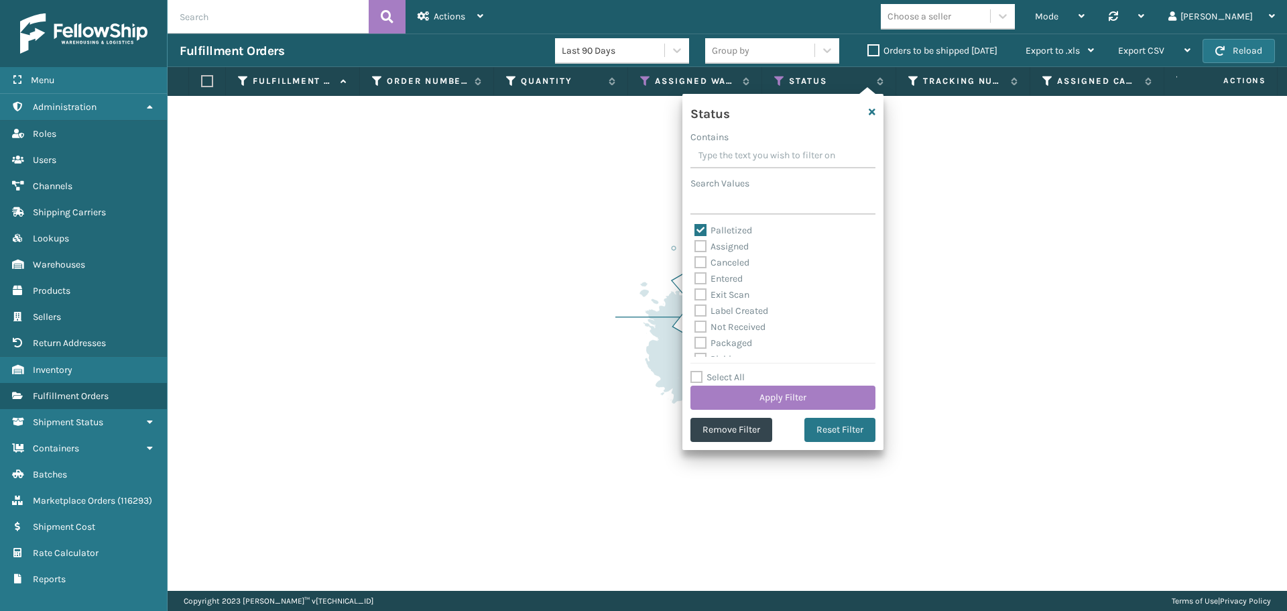
click at [695, 226] on label "Palletized" at bounding box center [724, 230] width 58 height 11
click at [695, 226] on input "Palletized" at bounding box center [695, 227] width 1 height 9
checkbox input "false"
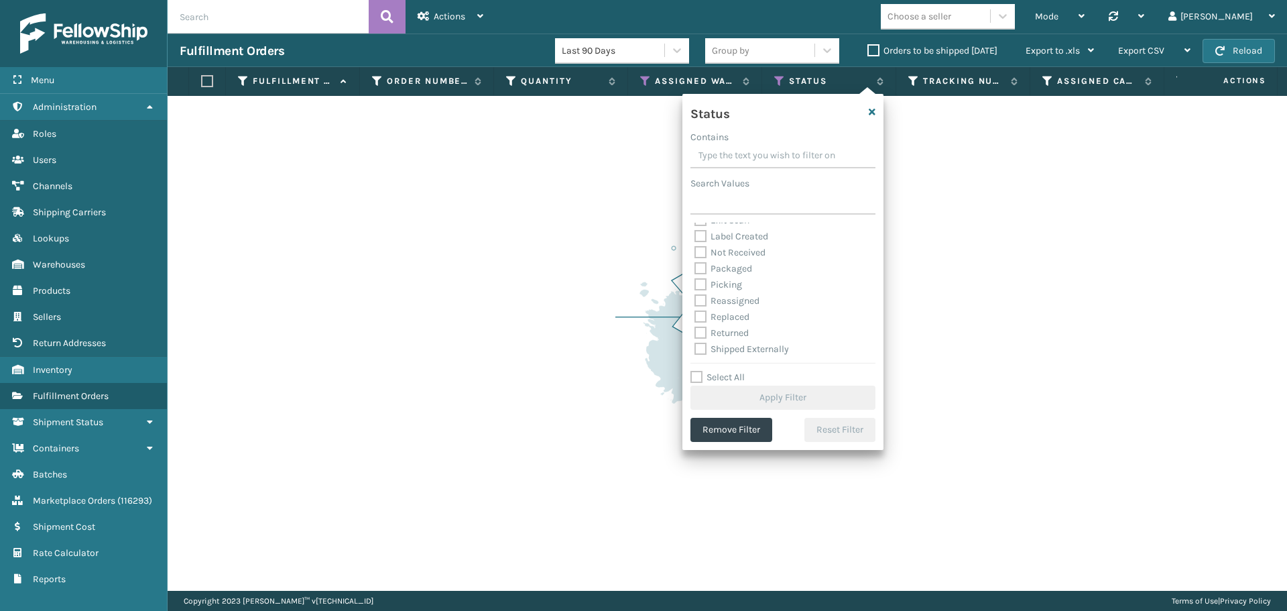
scroll to position [75, 0]
click at [705, 285] on label "Picking" at bounding box center [719, 283] width 48 height 11
click at [695, 285] on input "Picking" at bounding box center [695, 280] width 1 height 9
checkbox input "true"
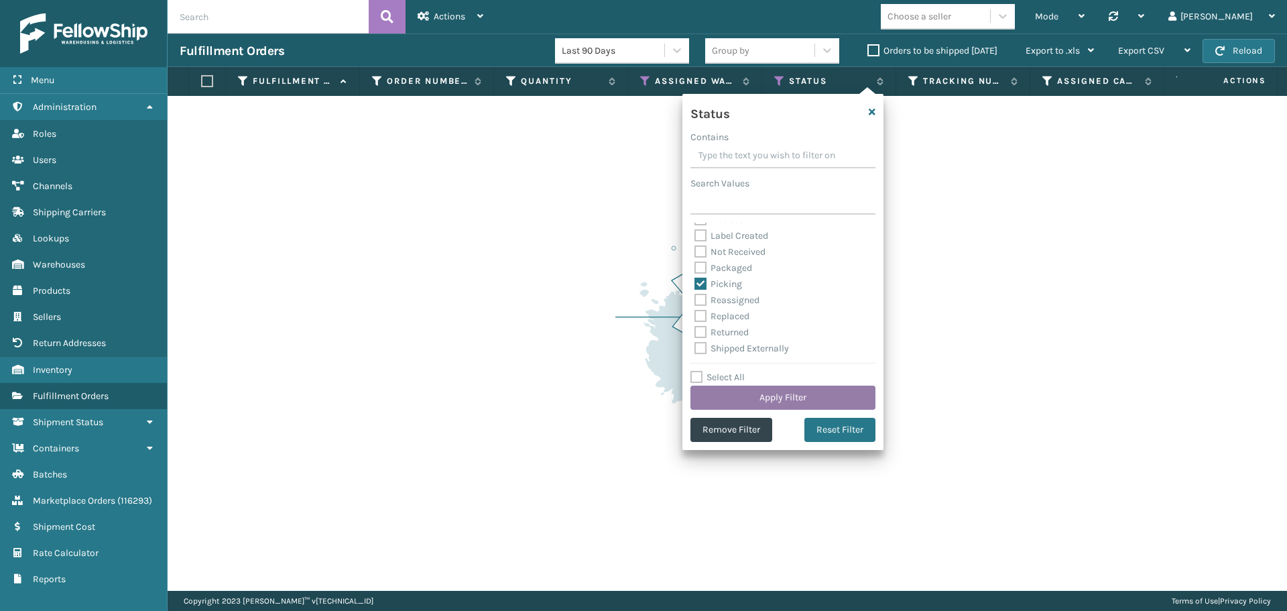
click at [768, 401] on button "Apply Filter" at bounding box center [783, 398] width 185 height 24
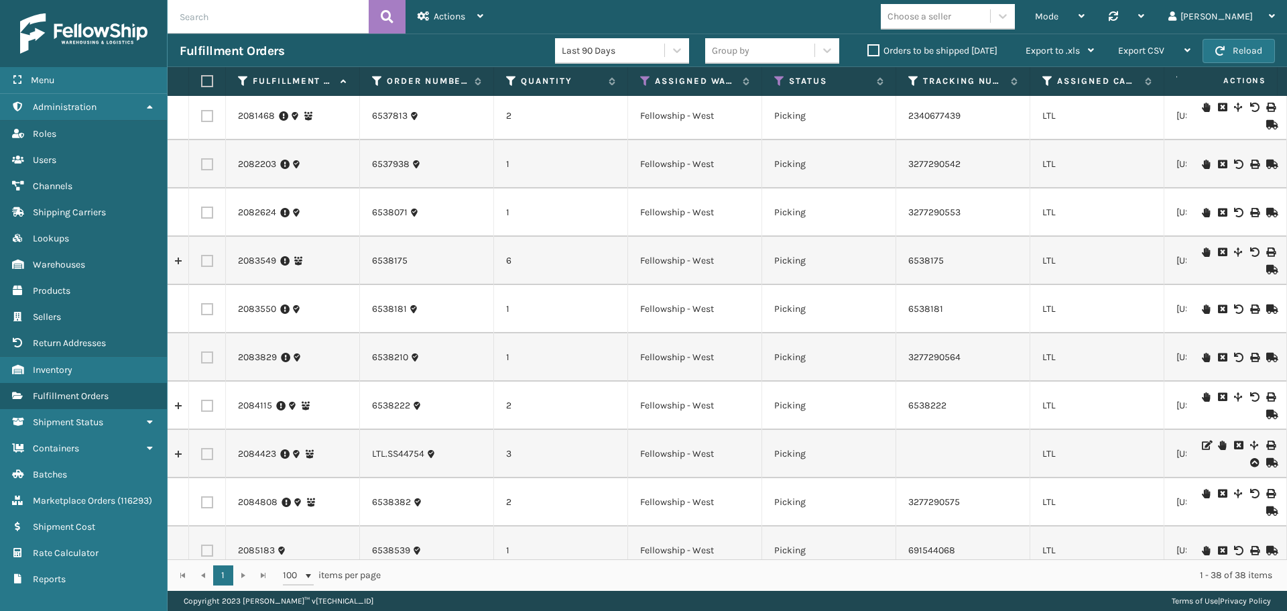
scroll to position [0, 0]
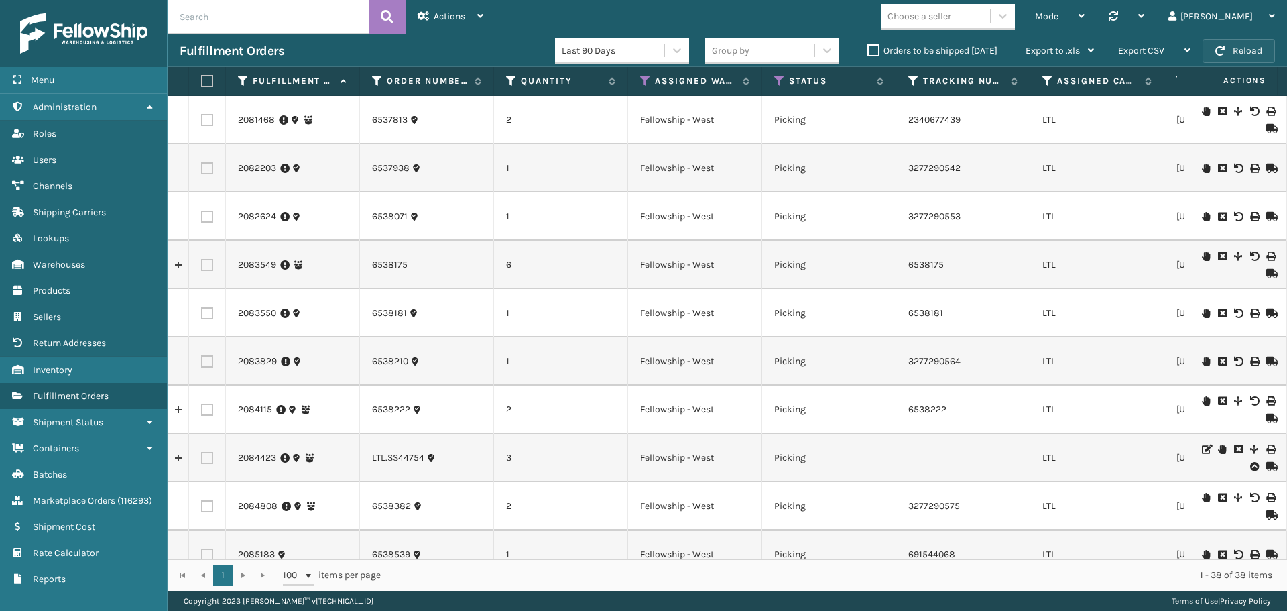
click at [1245, 48] on button "Reload" at bounding box center [1239, 51] width 72 height 24
